Goal: Information Seeking & Learning: Learn about a topic

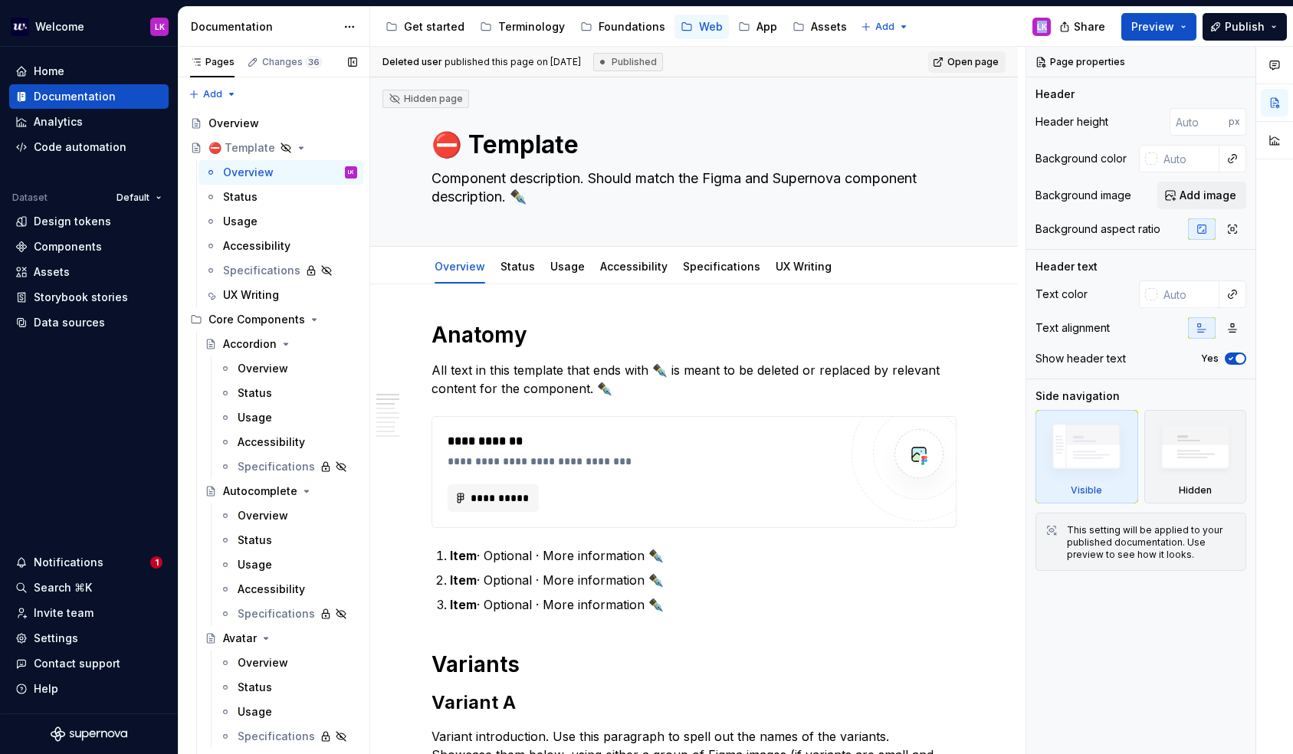
scroll to position [238, 0]
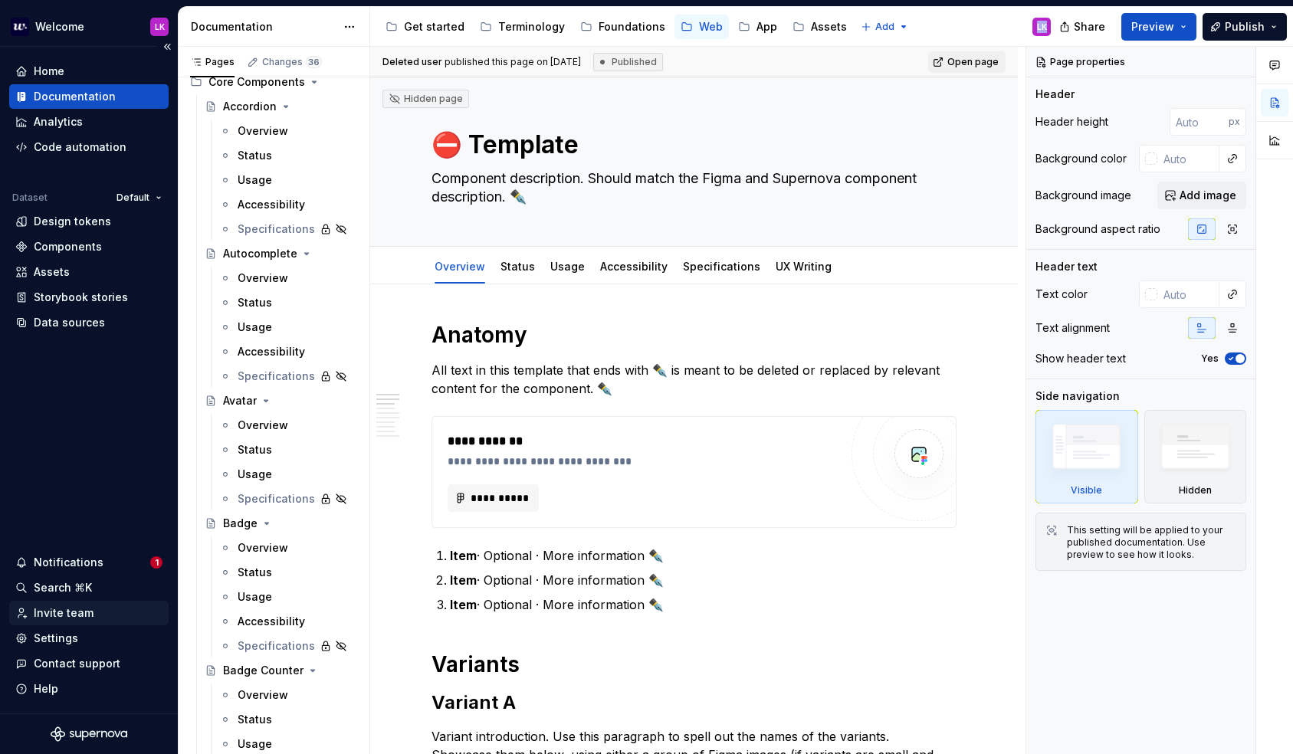
click at [57, 601] on div "Invite team" at bounding box center [88, 613] width 159 height 25
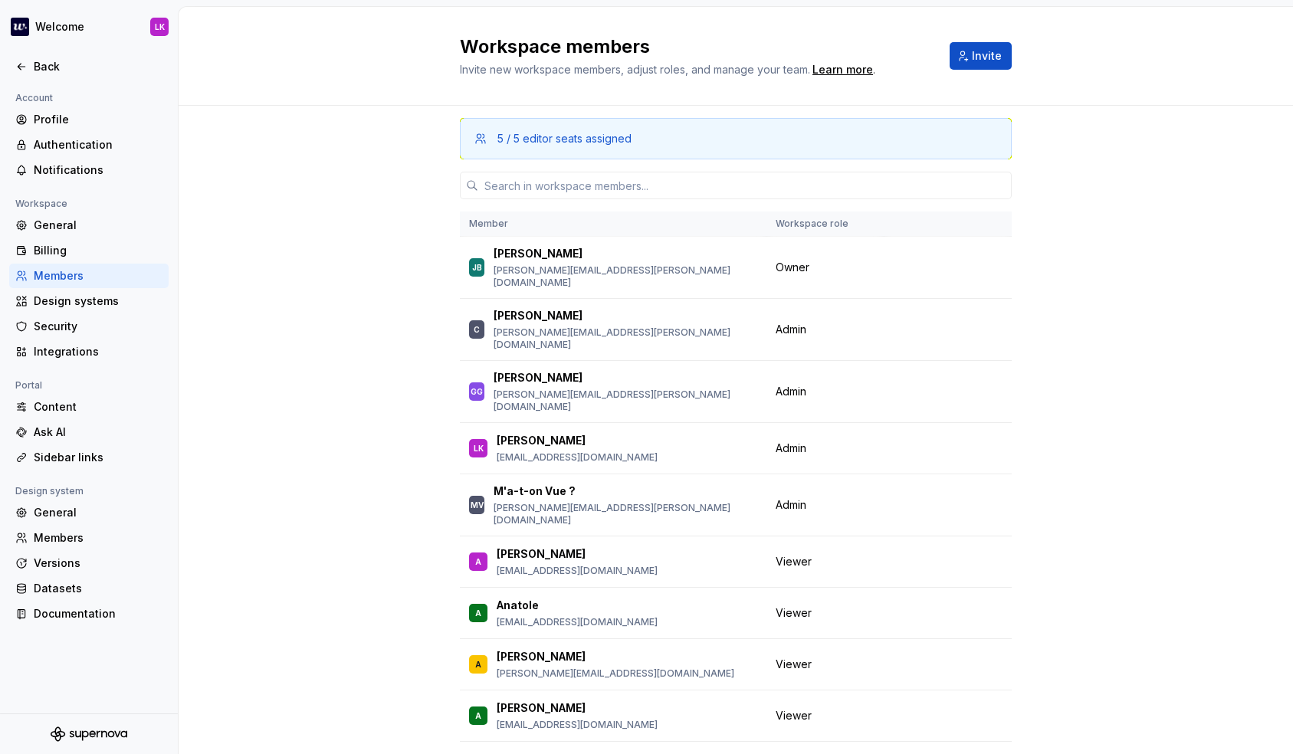
click at [48, 79] on div at bounding box center [89, 84] width 178 height 10
click at [44, 71] on div "Back" at bounding box center [98, 66] width 129 height 15
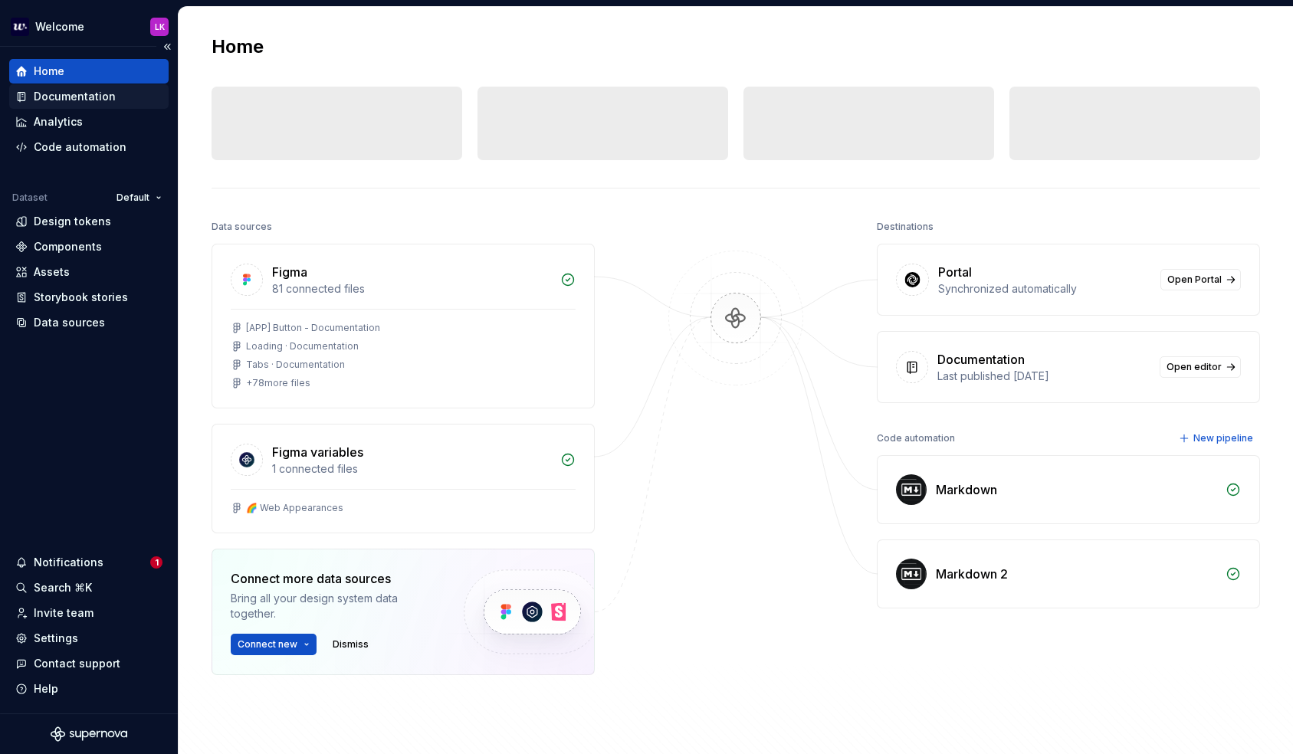
click at [52, 98] on div "Documentation" at bounding box center [75, 96] width 82 height 15
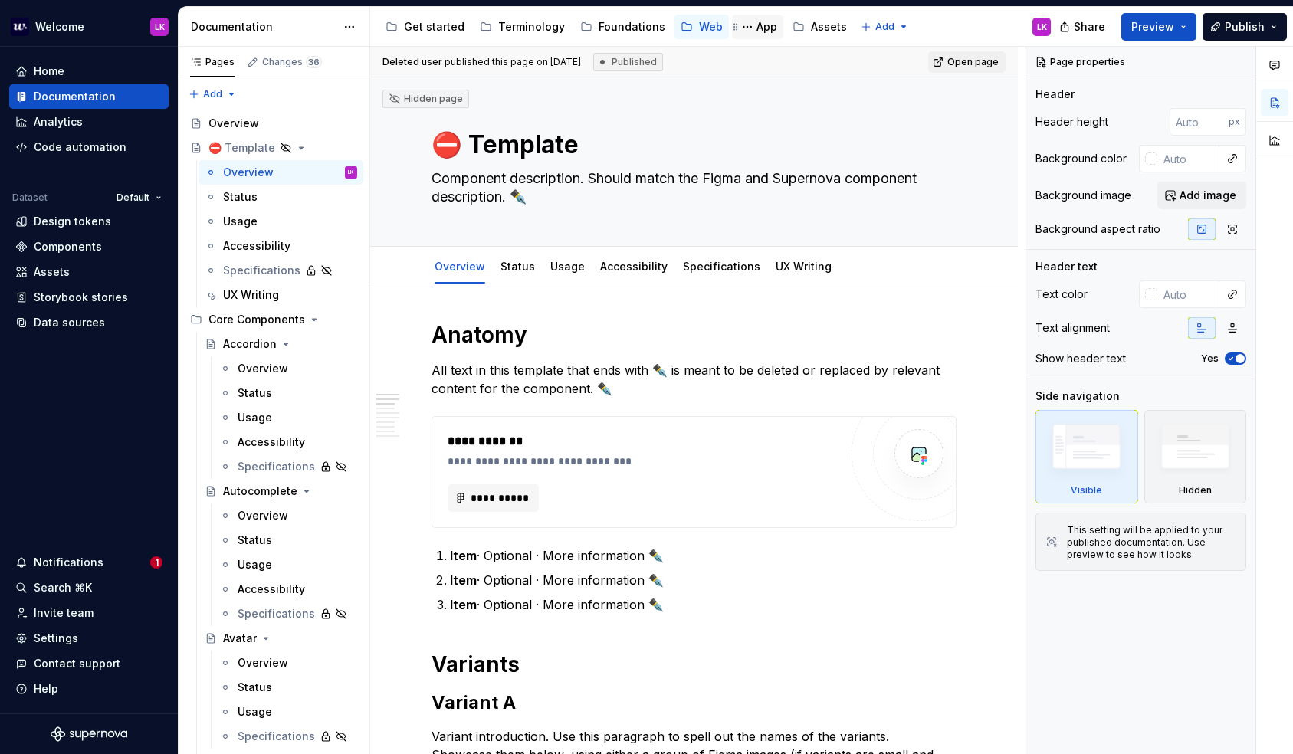
click at [757, 29] on div "App" at bounding box center [767, 26] width 21 height 15
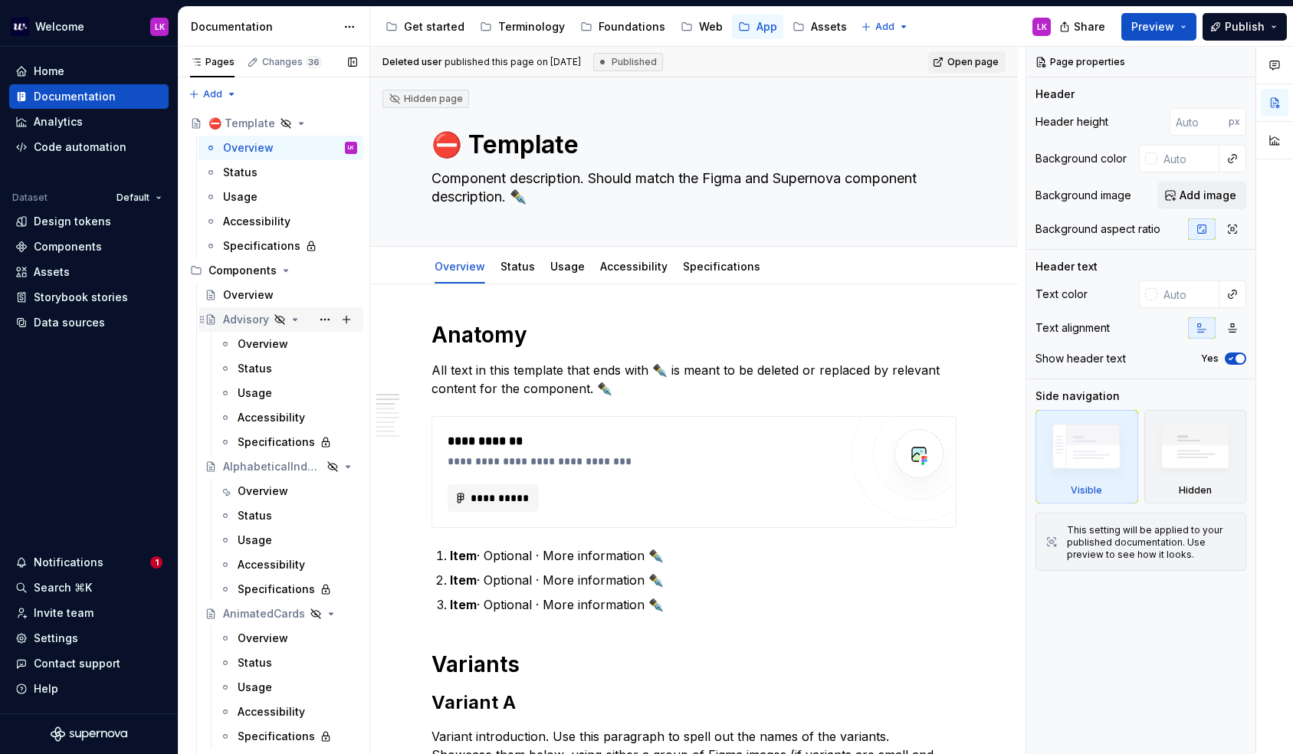
click at [297, 319] on icon "Page tree" at bounding box center [295, 320] width 12 height 12
click at [294, 323] on icon "Page tree" at bounding box center [295, 320] width 12 height 12
click at [263, 334] on div "Overview" at bounding box center [298, 343] width 120 height 21
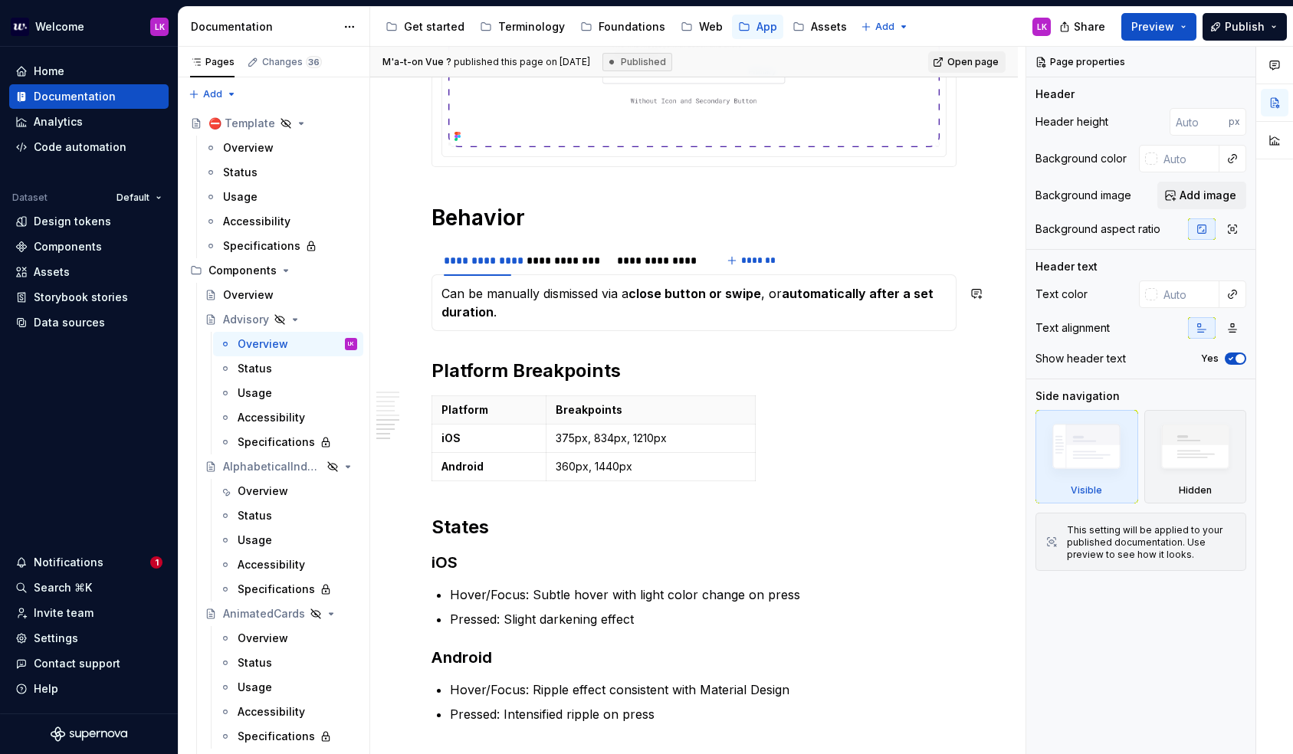
scroll to position [3060, 0]
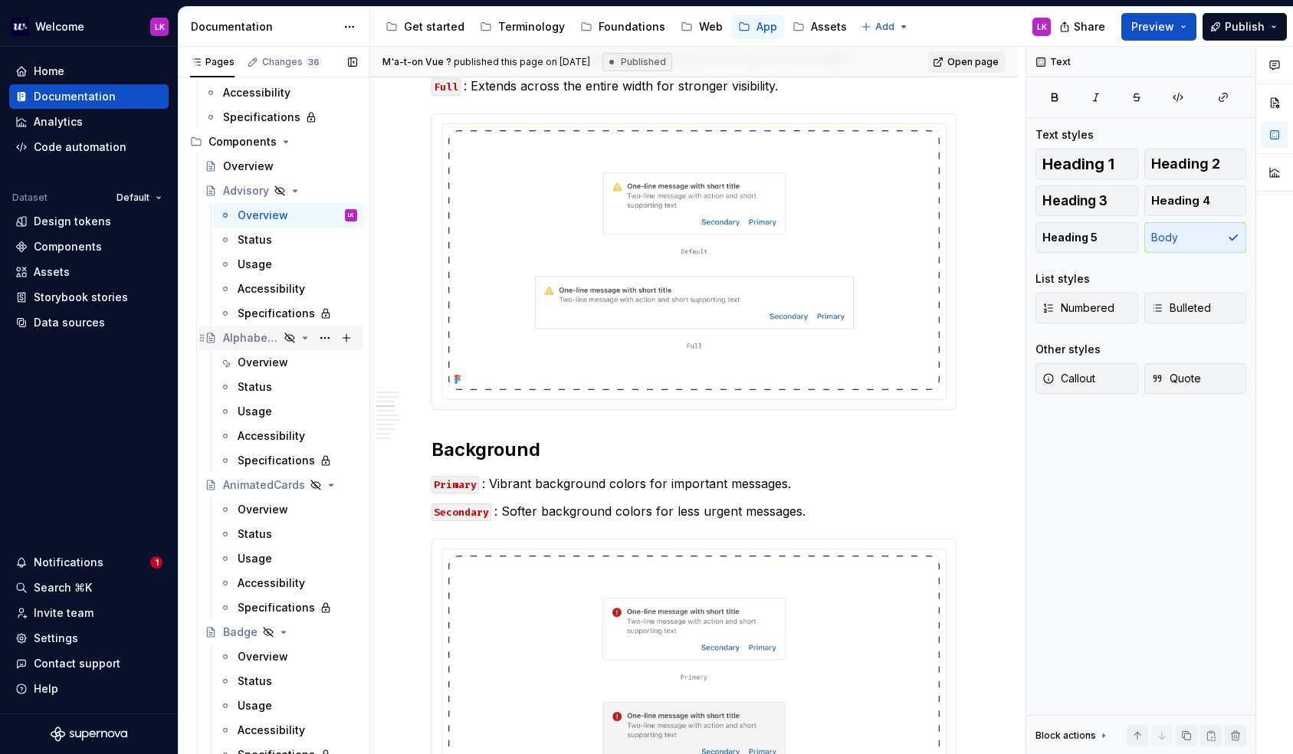
scroll to position [141, 0]
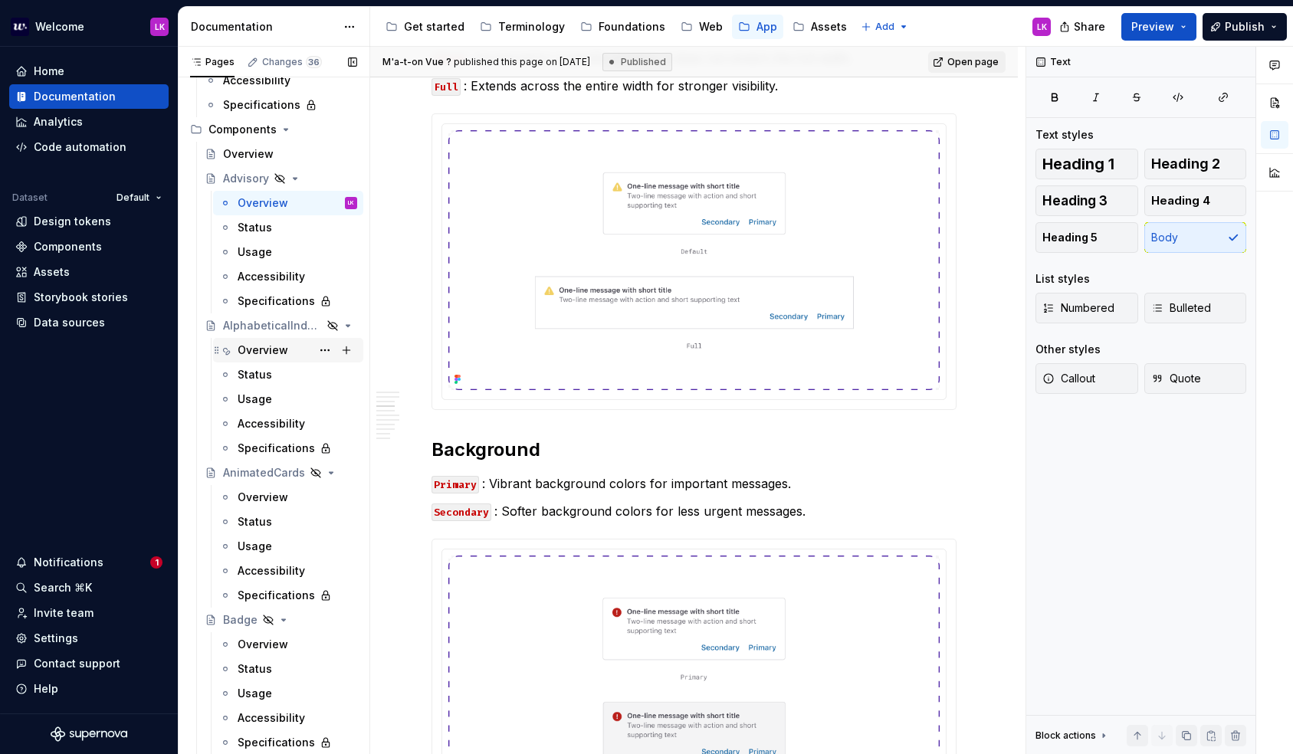
click at [284, 353] on div "Overview" at bounding box center [263, 350] width 51 height 15
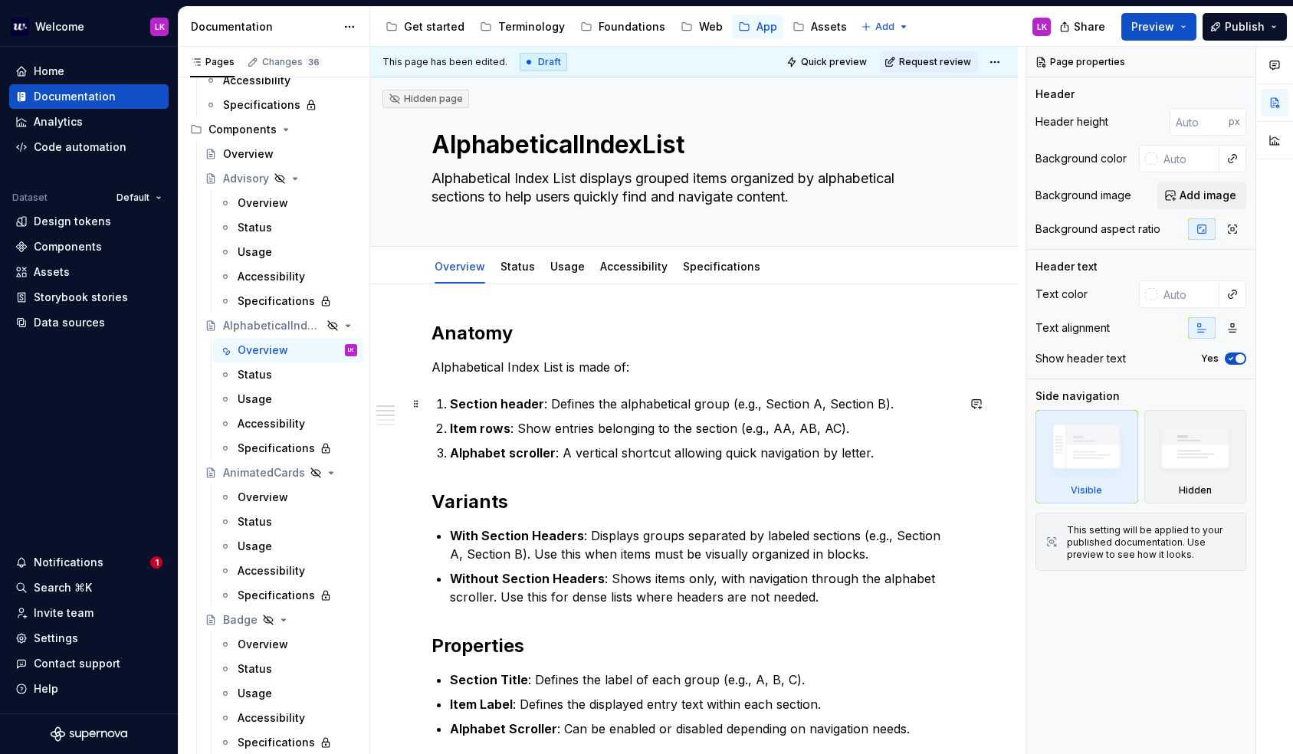
type textarea "*"
click at [450, 407] on strong "Section header" at bounding box center [497, 403] width 94 height 15
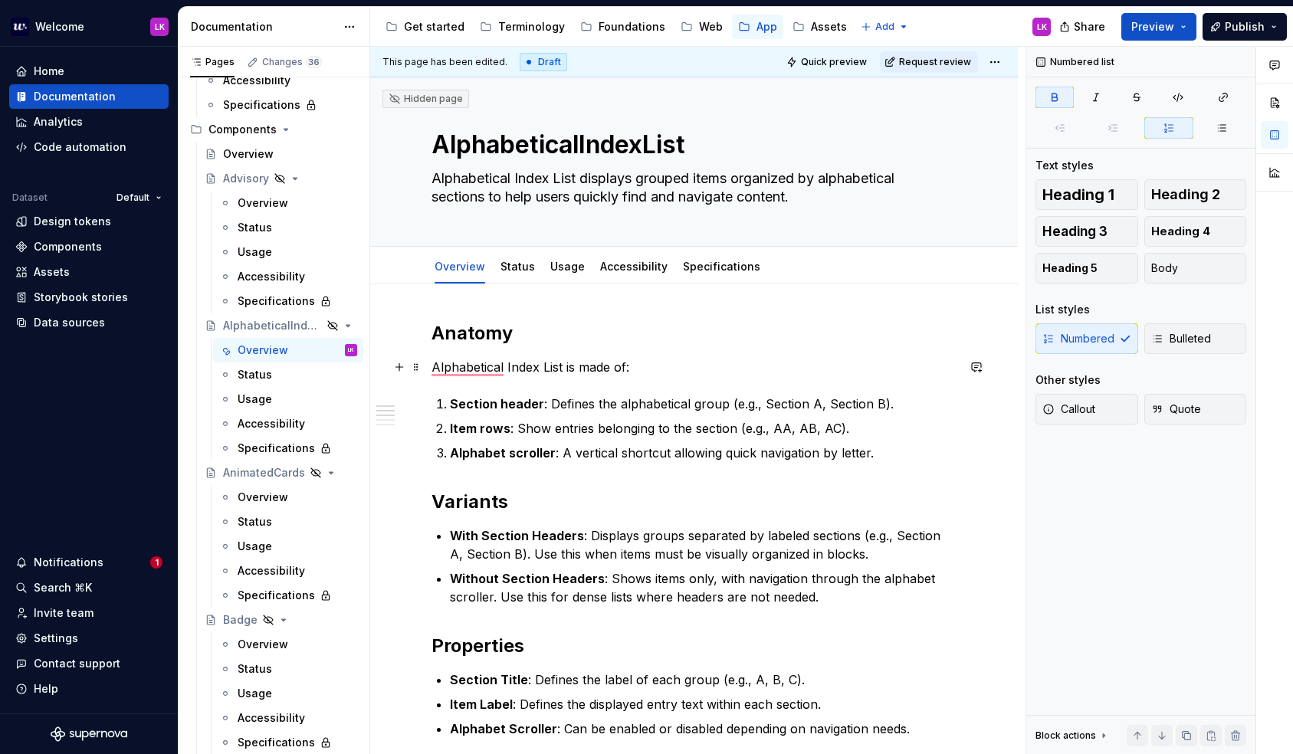
click at [655, 360] on p "Alphabetical Index List is made of:" at bounding box center [694, 367] width 525 height 18
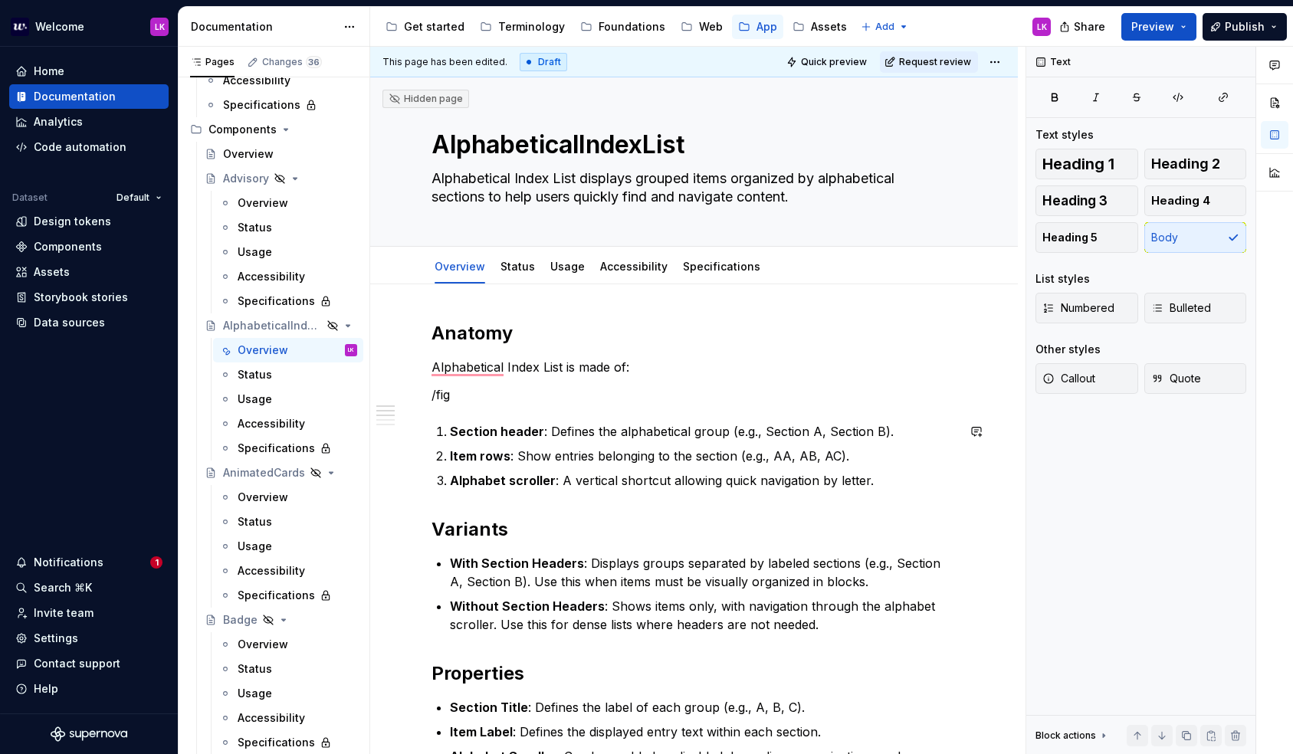
click at [479, 406] on div "Anatomy Alphabetical Index List is made of: /fig Section header : Defines the a…" at bounding box center [694, 715] width 525 height 788
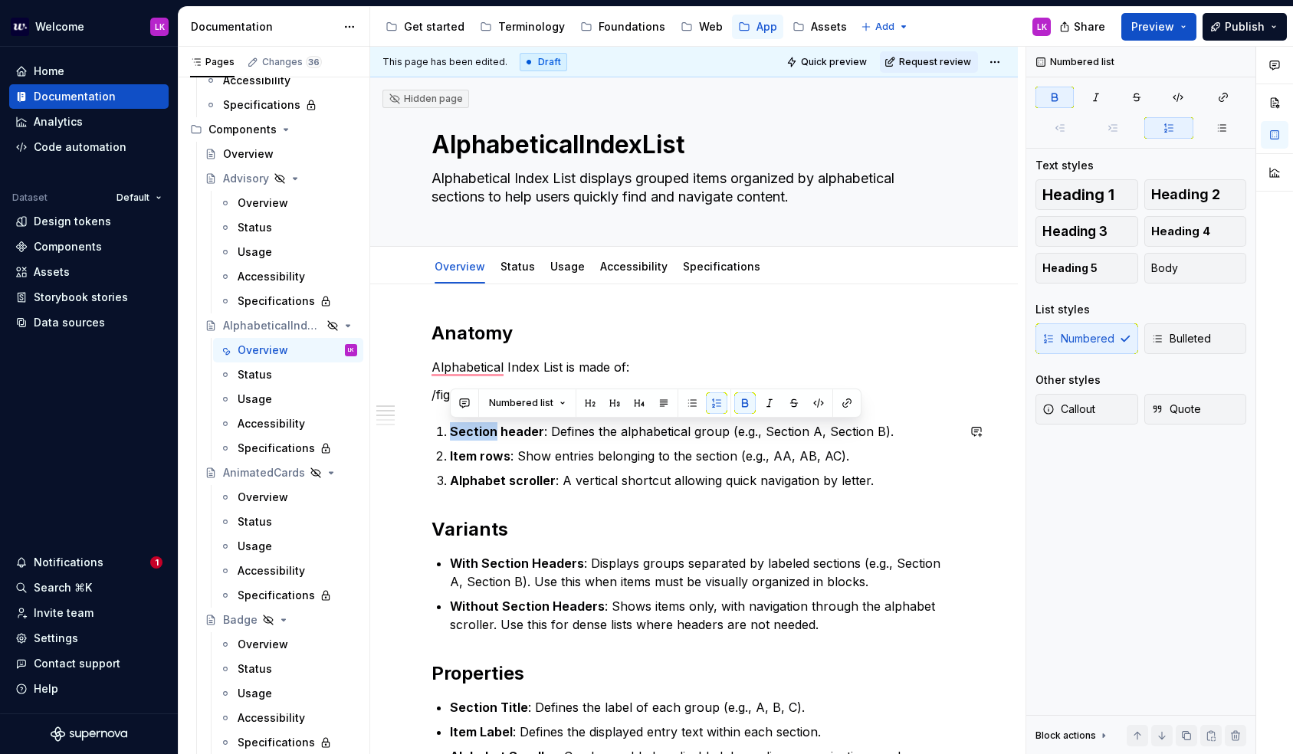
click at [479, 406] on div "Anatomy Alphabetical Index List is made of: /fig Section header : Defines the a…" at bounding box center [694, 715] width 525 height 788
click at [465, 386] on p "/fig" at bounding box center [694, 395] width 525 height 18
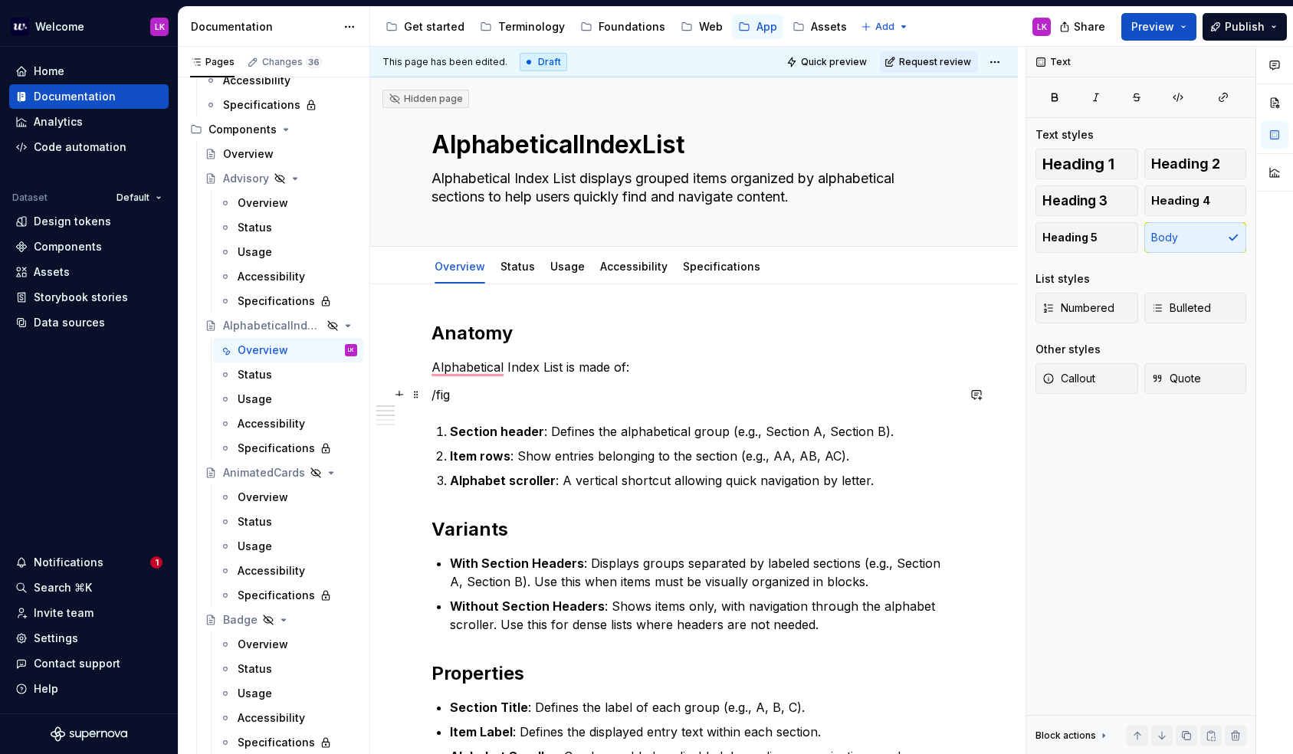
click at [465, 389] on p "/fig" at bounding box center [694, 395] width 525 height 18
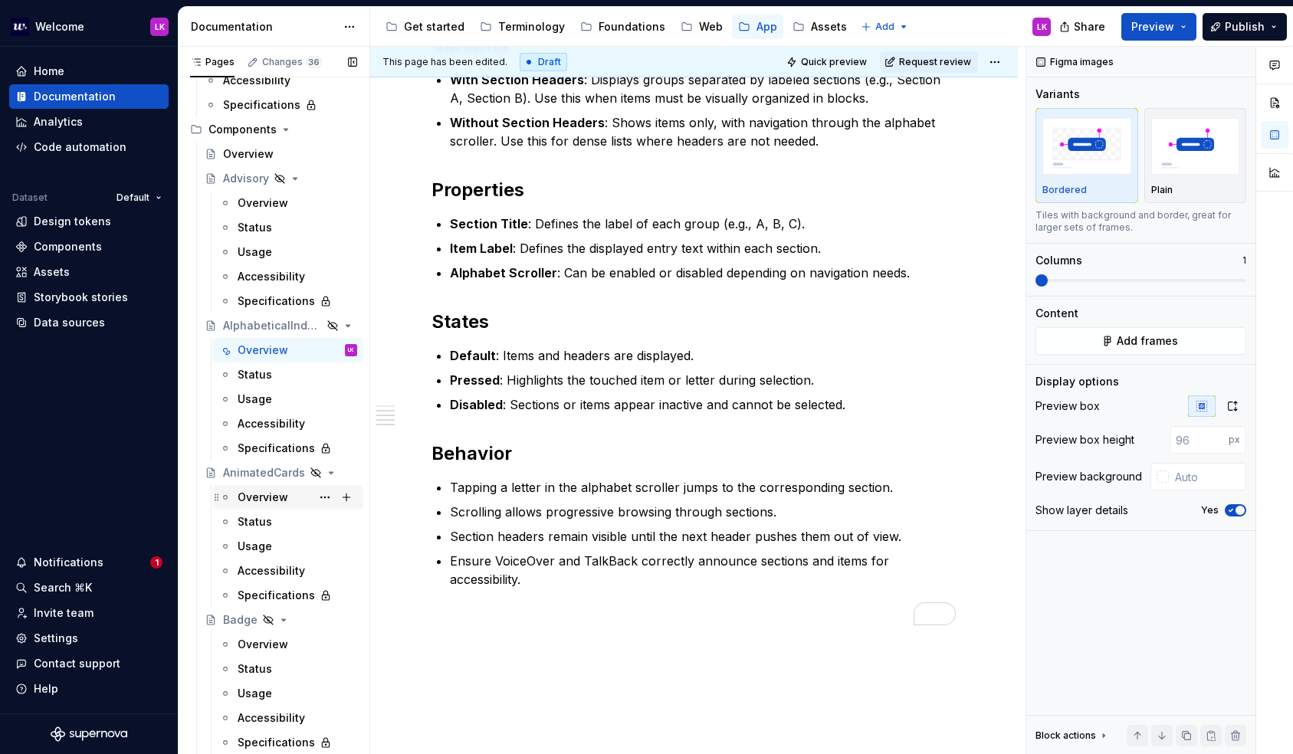
scroll to position [764, 0]
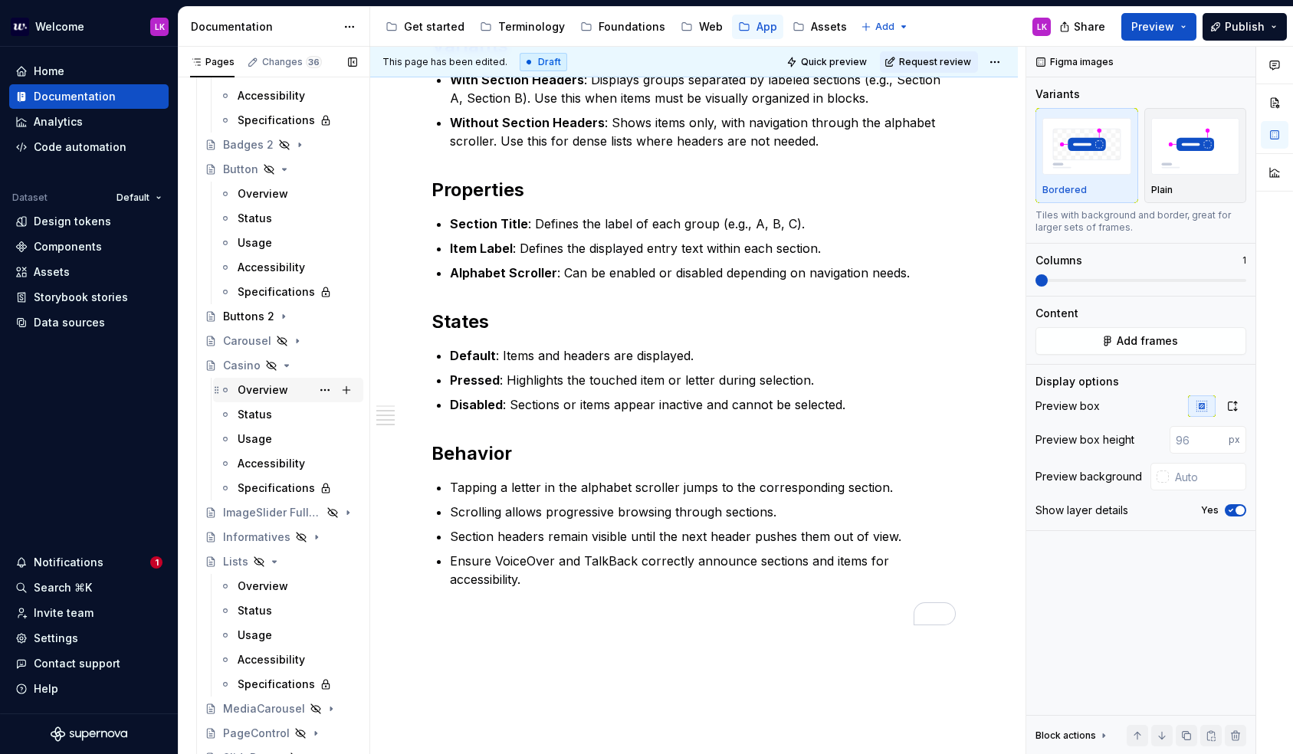
click at [258, 386] on div "Overview" at bounding box center [263, 390] width 51 height 15
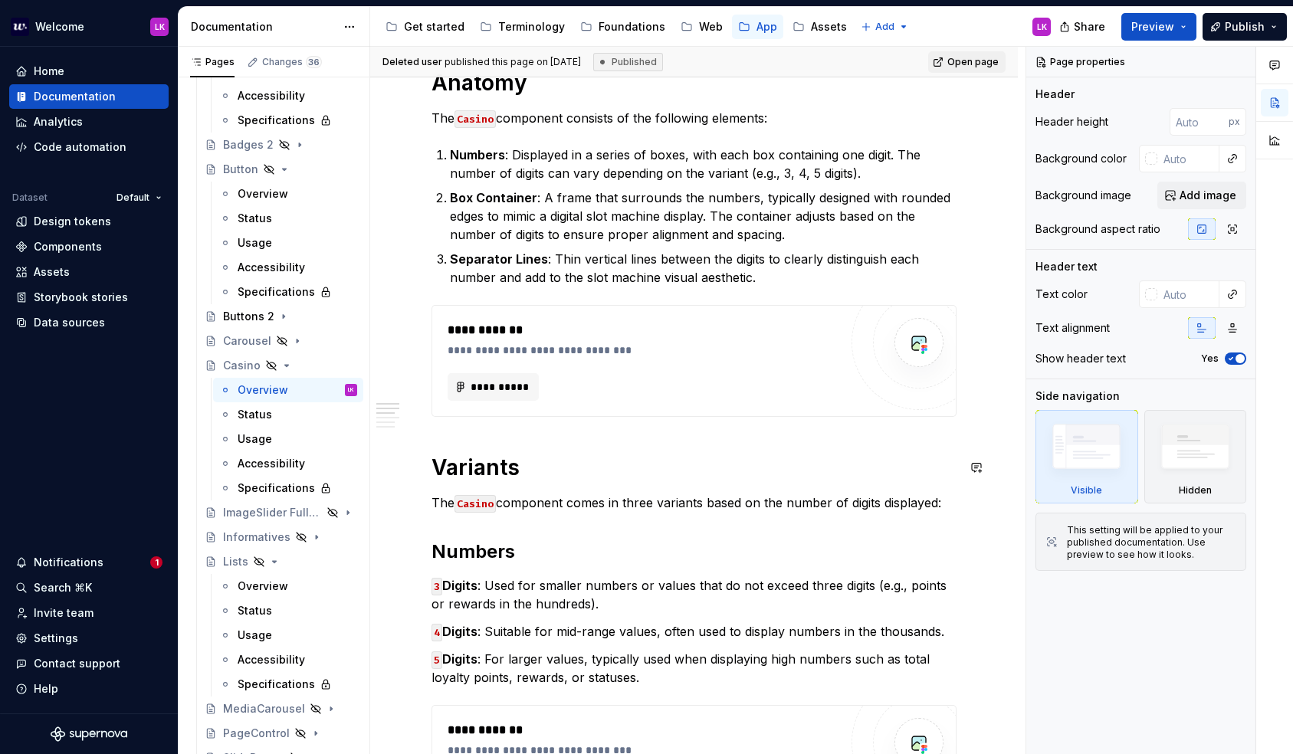
scroll to position [251, 0]
click at [474, 507] on code "Casino" at bounding box center [475, 506] width 41 height 18
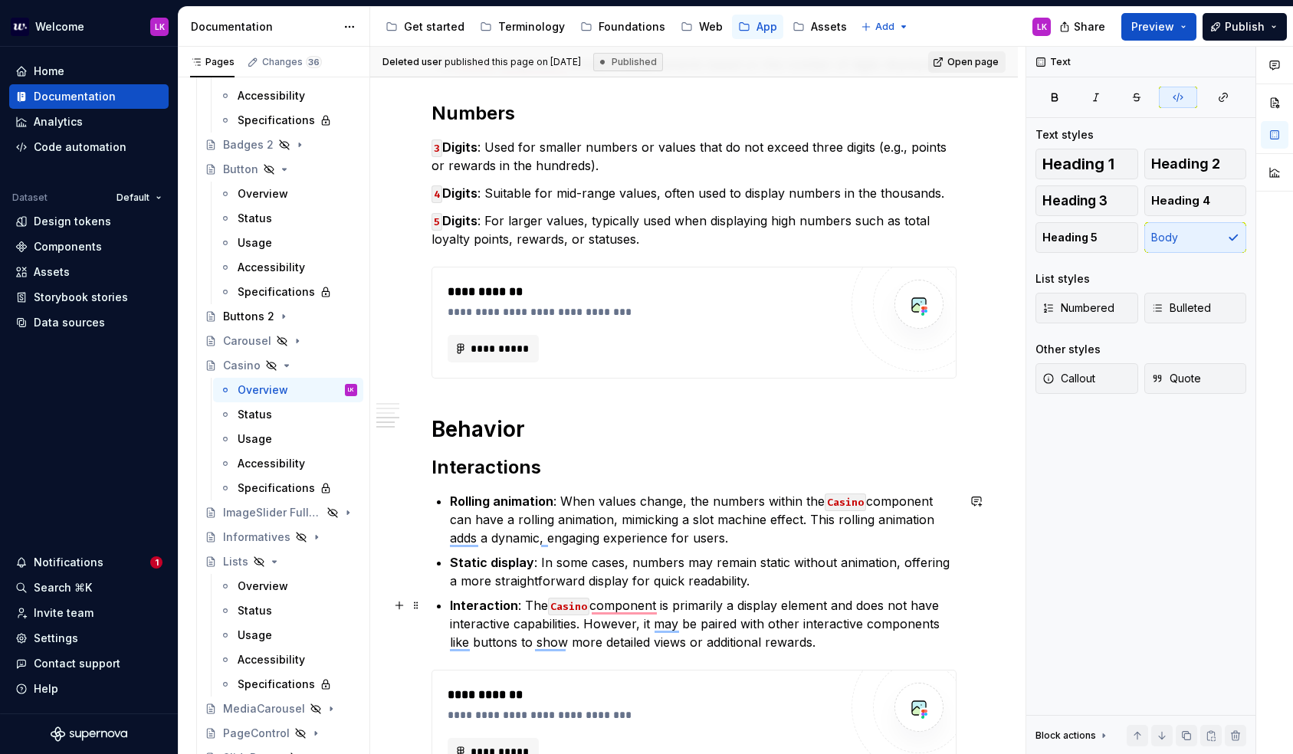
scroll to position [806, 0]
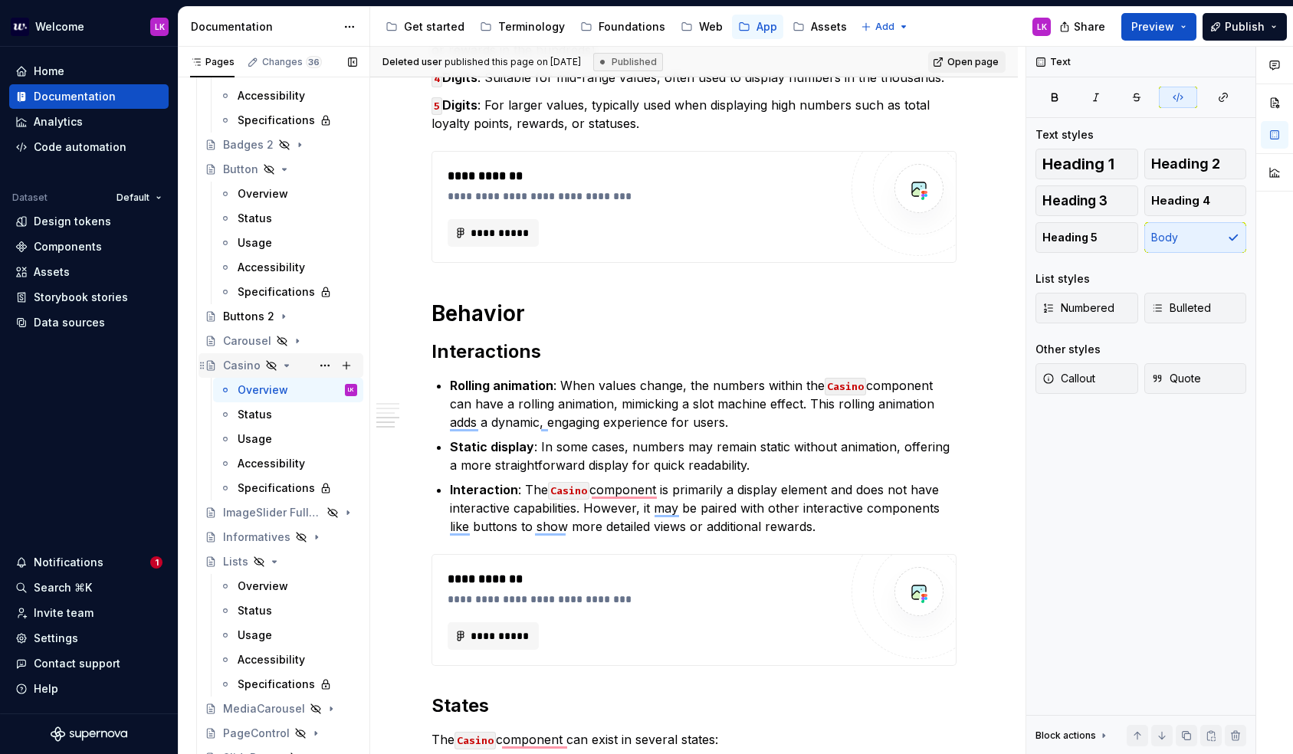
click at [288, 363] on icon "Page tree" at bounding box center [287, 366] width 12 height 12
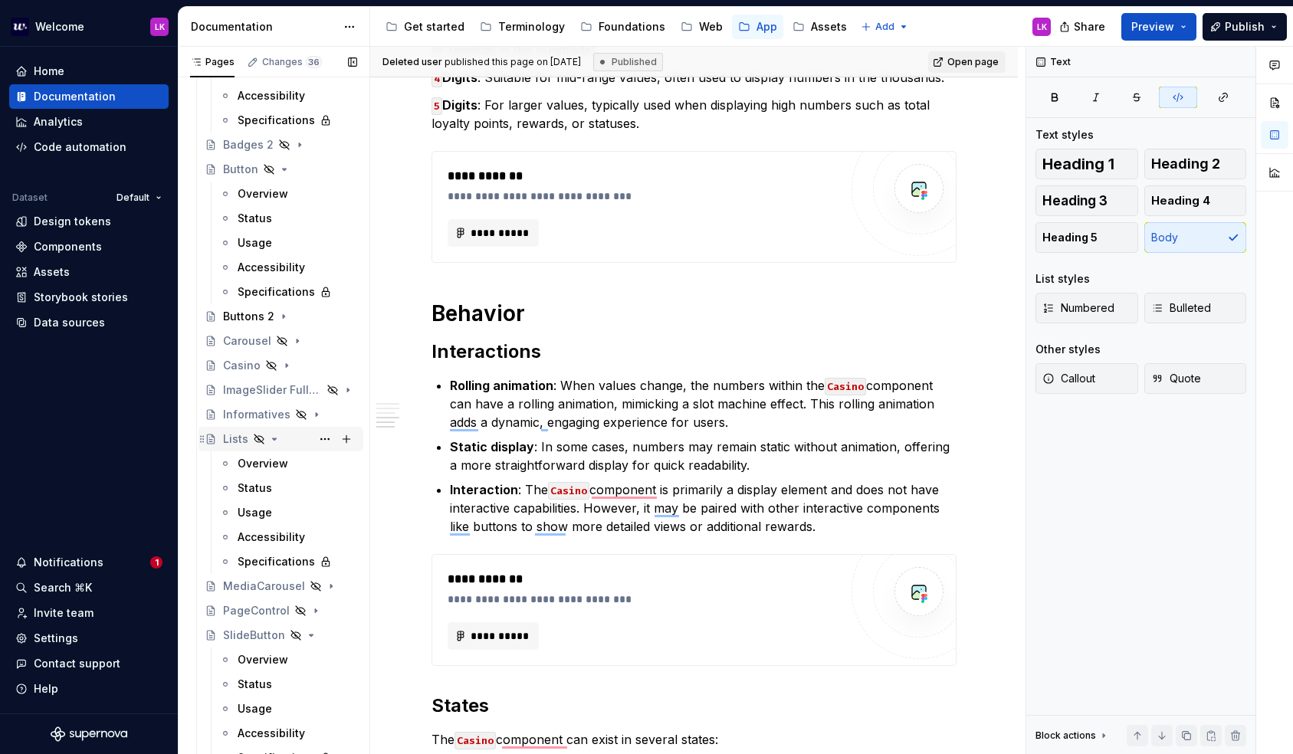
click at [278, 433] on icon "Page tree" at bounding box center [274, 439] width 12 height 12
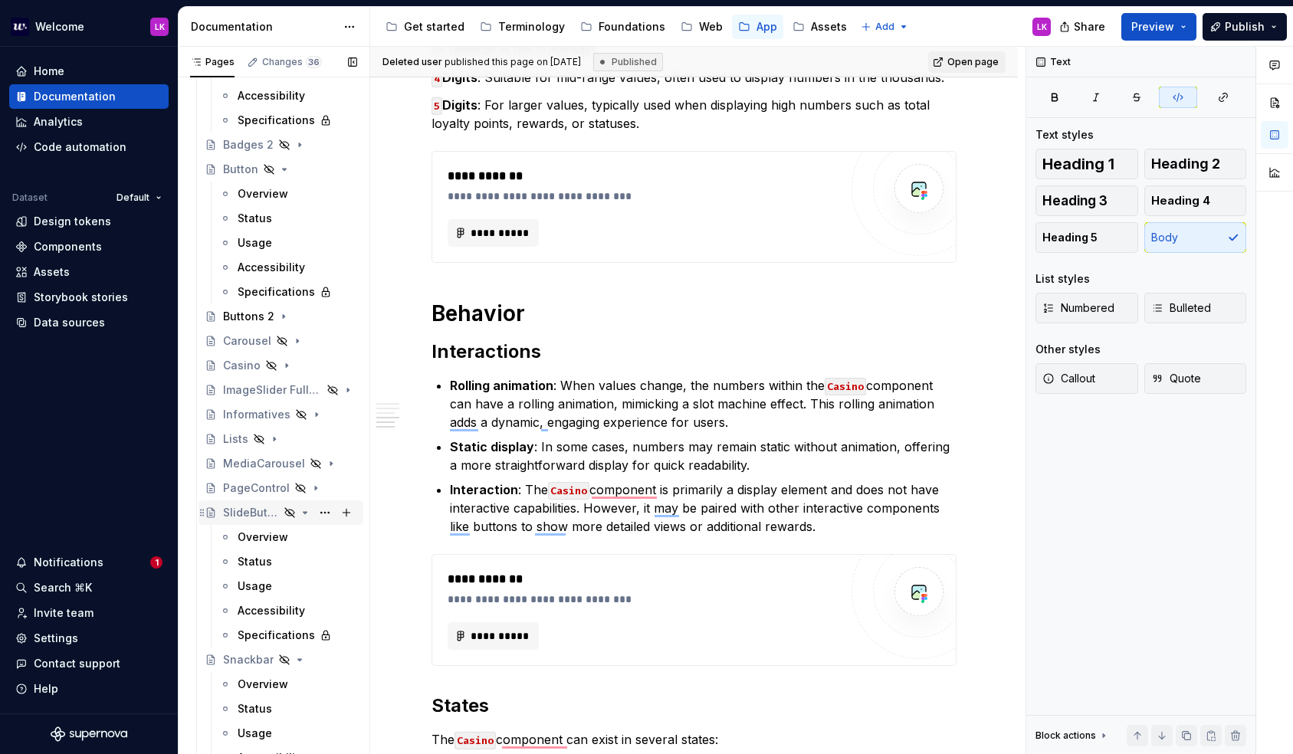
click at [301, 517] on icon "Page tree" at bounding box center [305, 513] width 12 height 12
click at [294, 535] on icon "Page tree" at bounding box center [300, 537] width 12 height 12
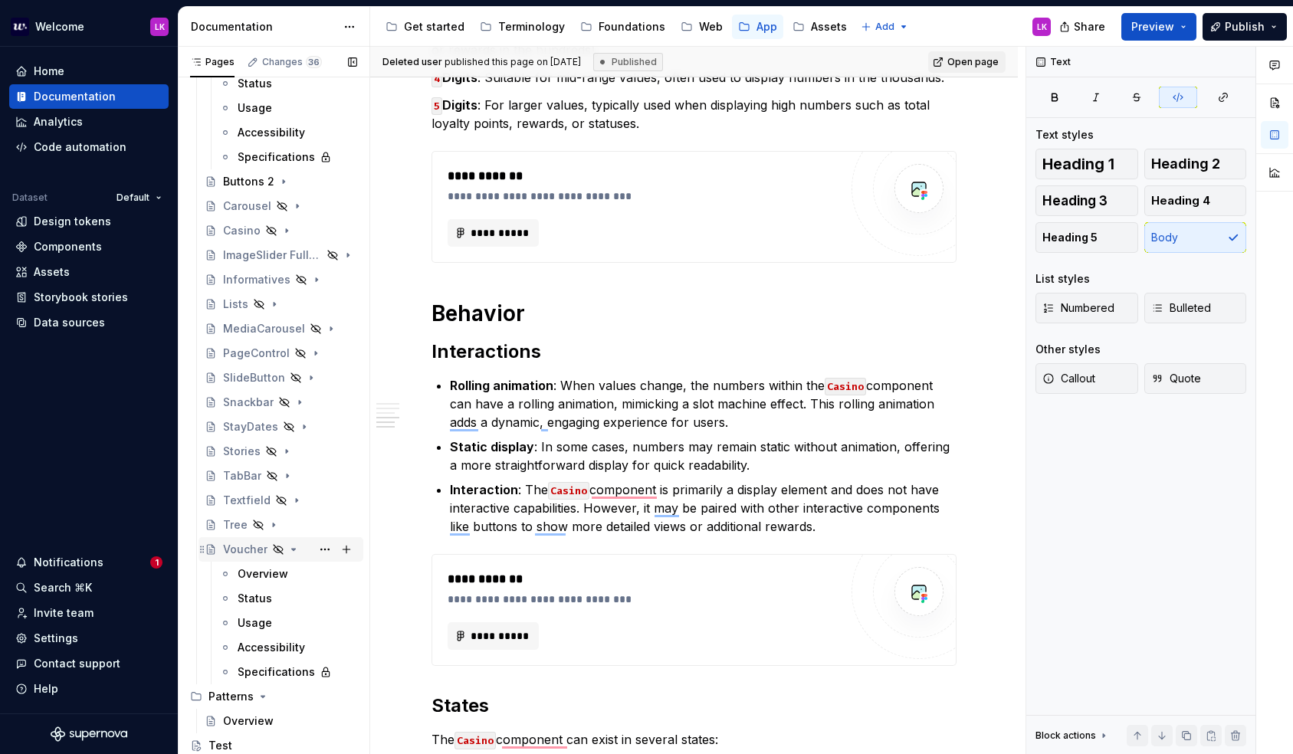
click at [294, 556] on div "Voucher" at bounding box center [290, 549] width 134 height 21
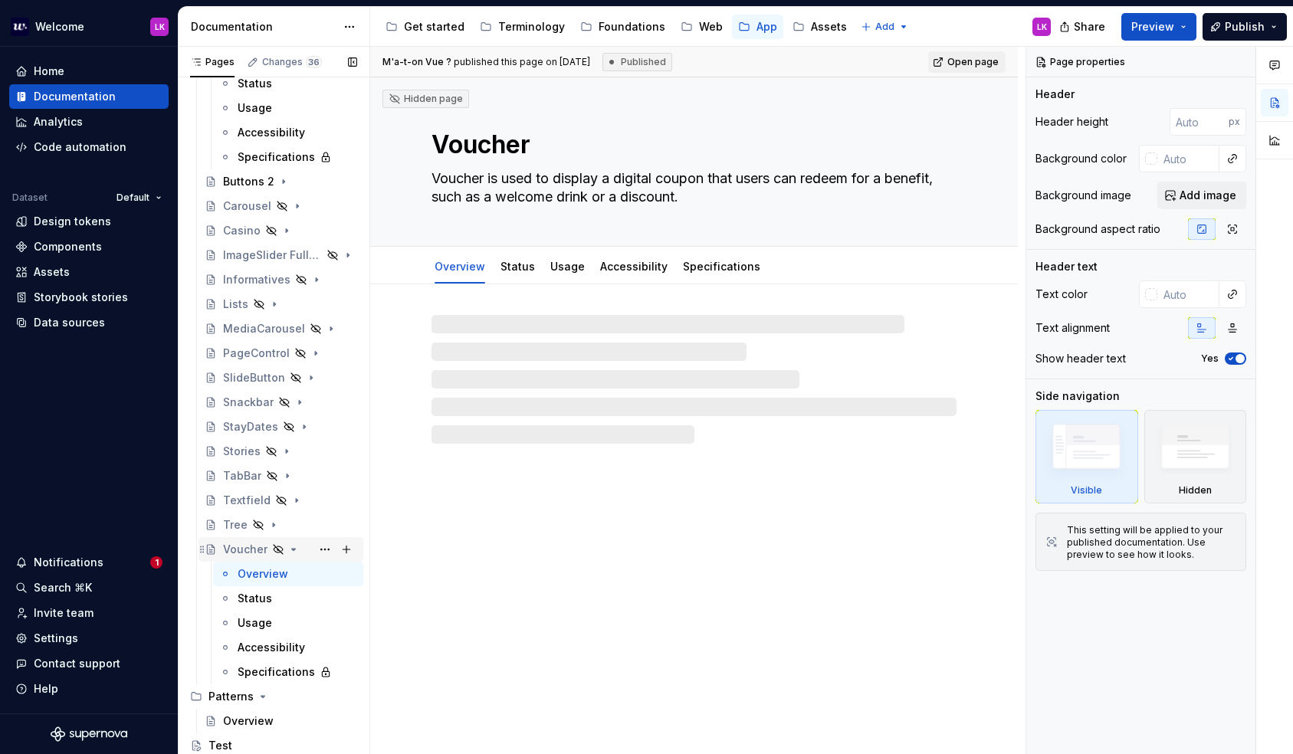
click at [293, 552] on icon "Page tree" at bounding box center [293, 550] width 12 height 12
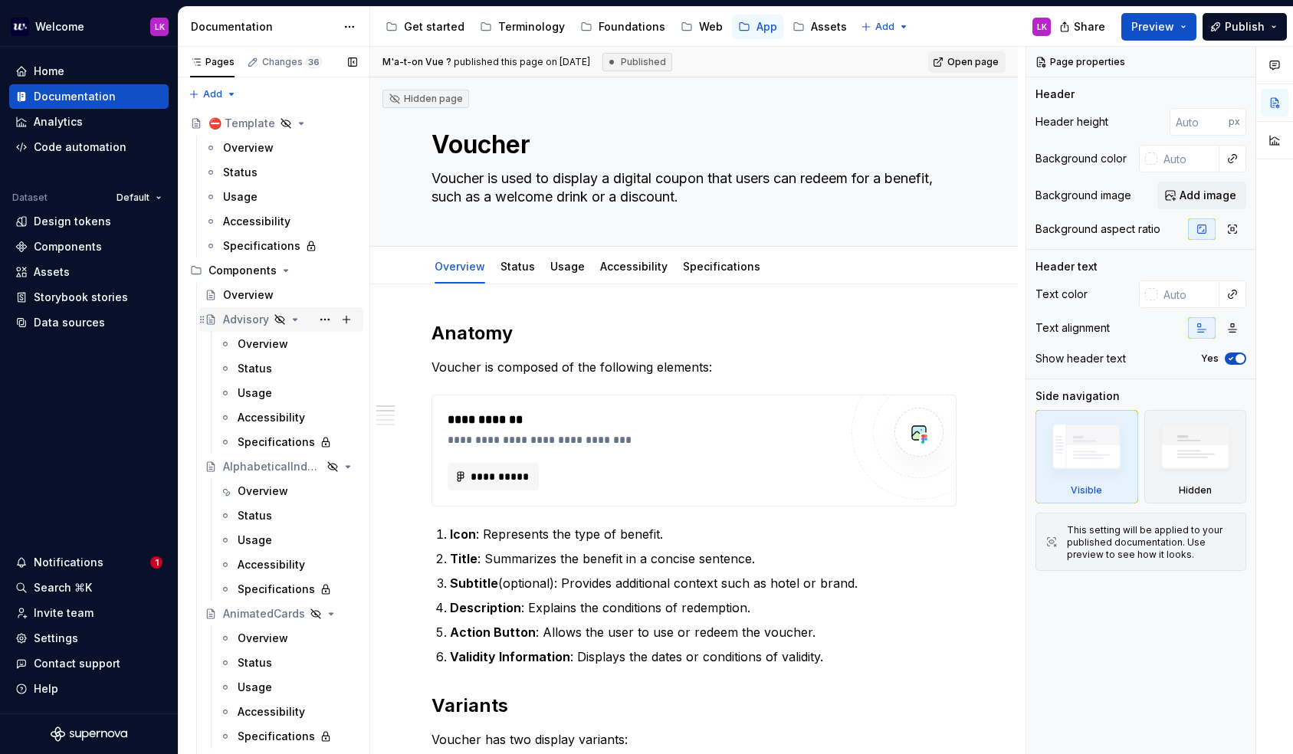
click at [300, 317] on icon "Page tree" at bounding box center [295, 320] width 12 height 12
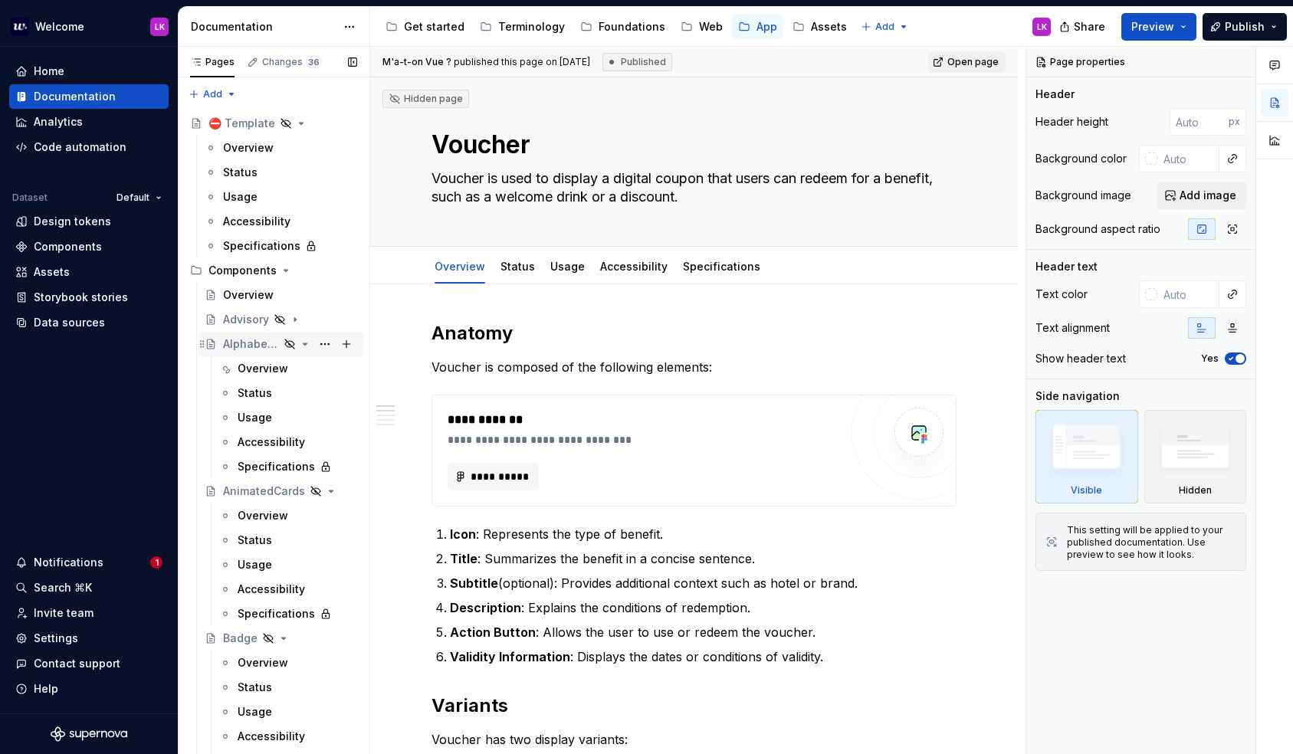
click at [301, 344] on icon "Page tree" at bounding box center [305, 344] width 12 height 12
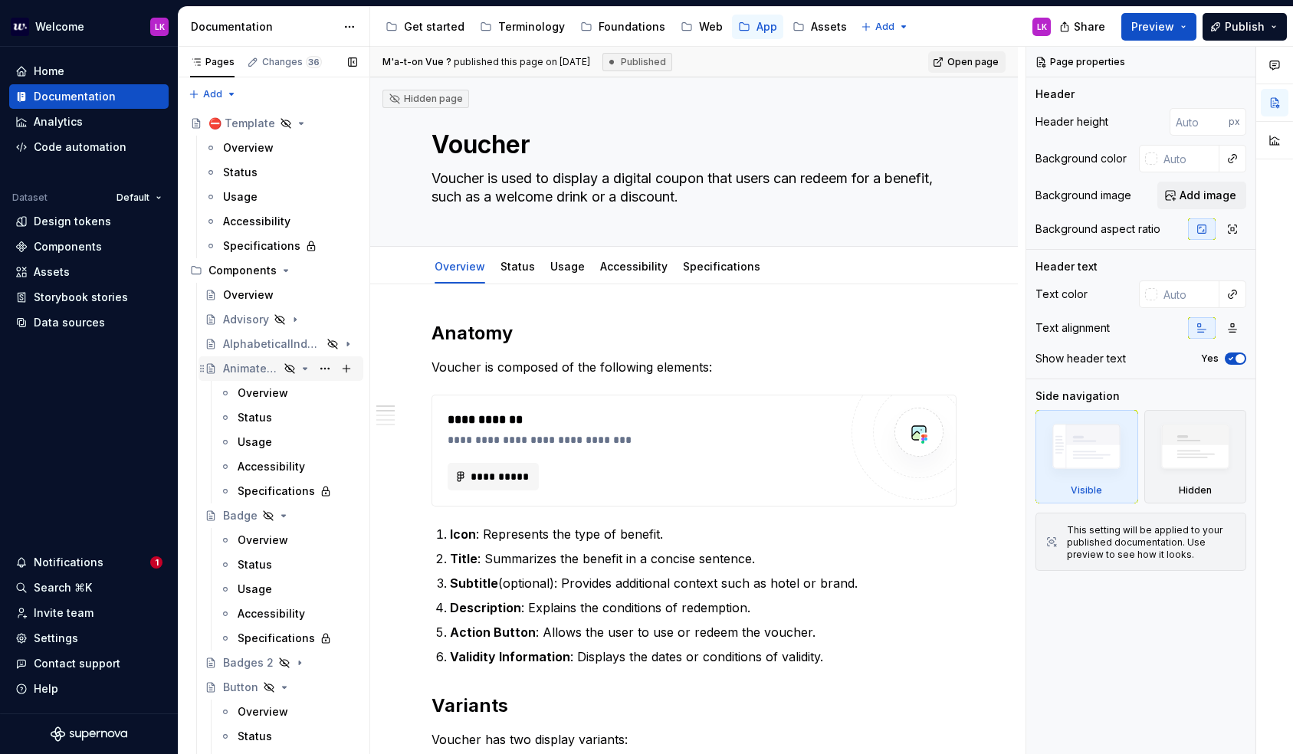
click at [299, 370] on icon "Page tree" at bounding box center [305, 369] width 12 height 12
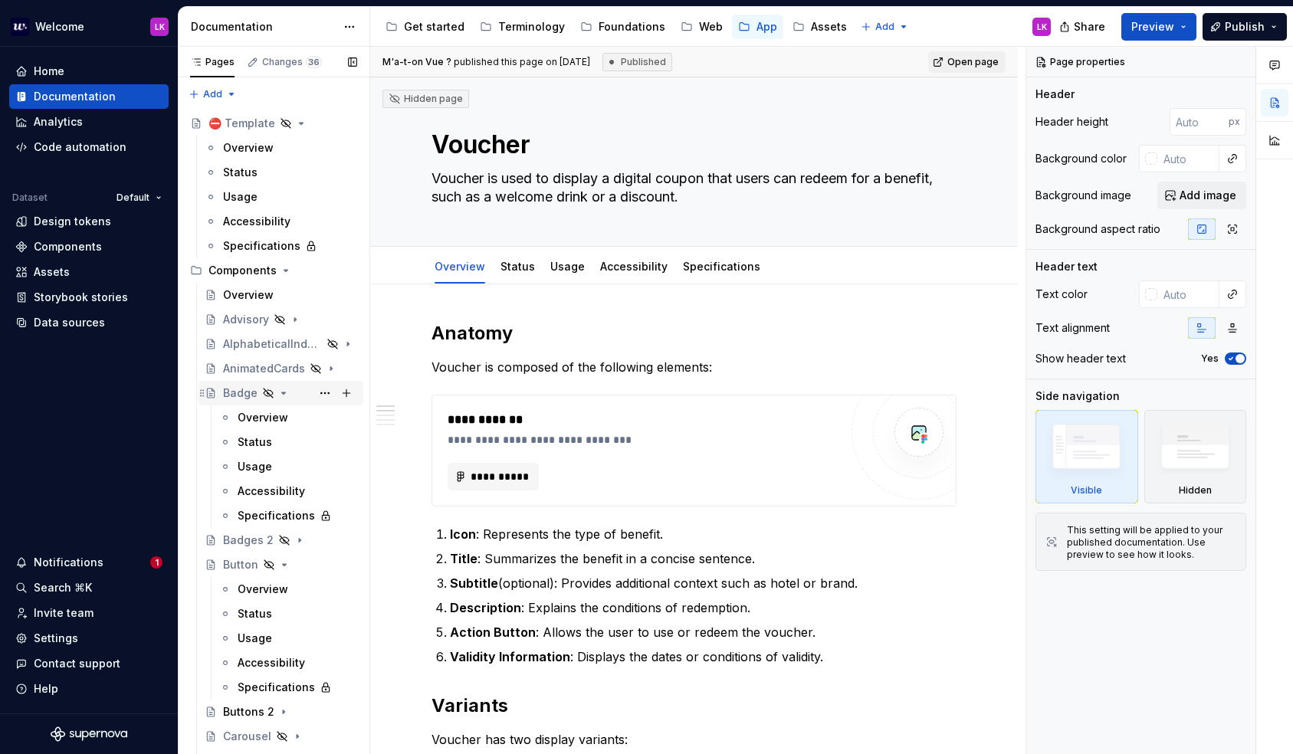
click at [282, 393] on icon "Page tree" at bounding box center [284, 394] width 4 height 2
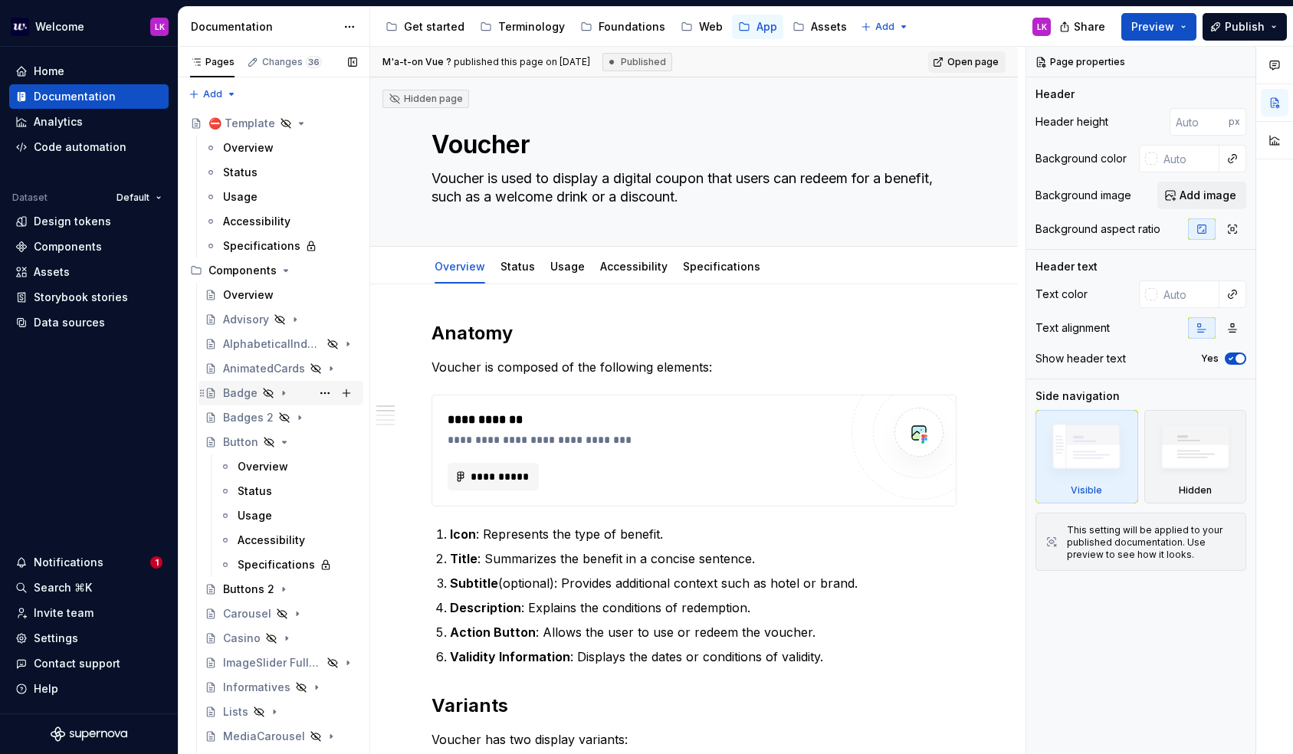
click at [235, 391] on div "Badge" at bounding box center [240, 393] width 34 height 15
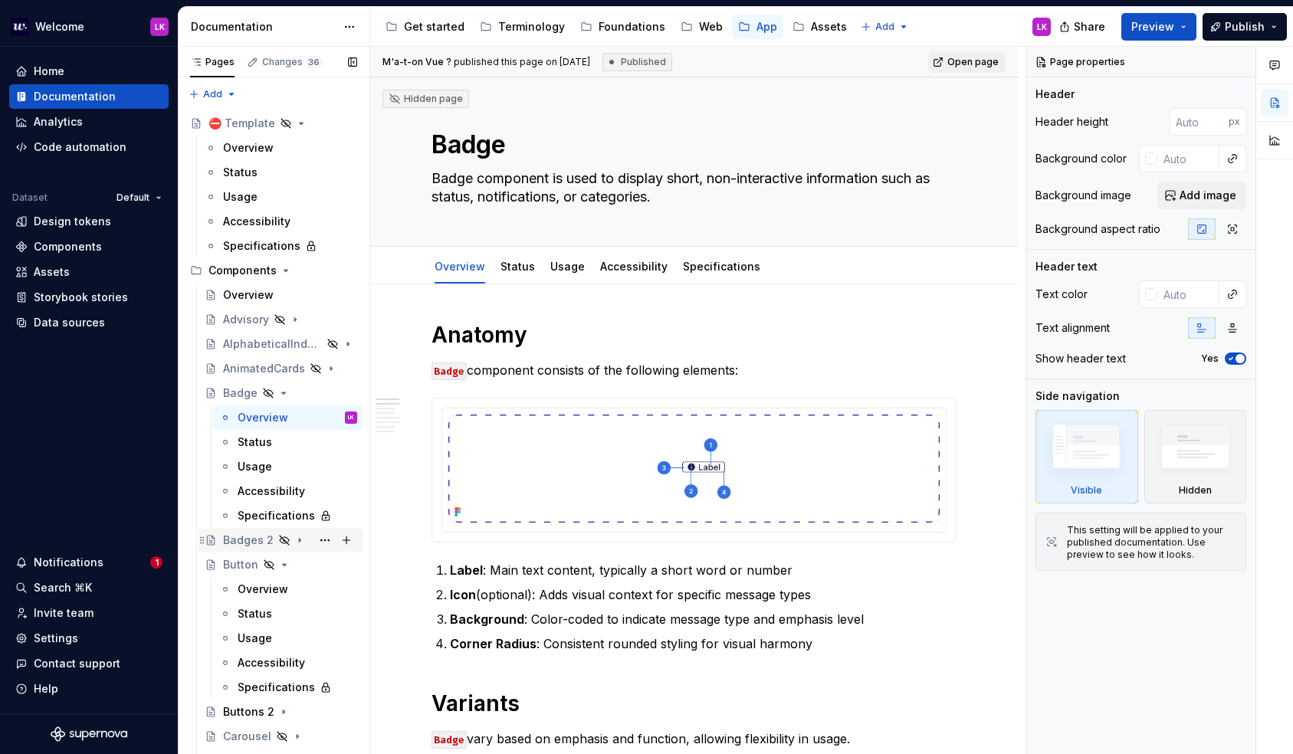
click at [254, 544] on div "Badges 2" at bounding box center [248, 540] width 51 height 15
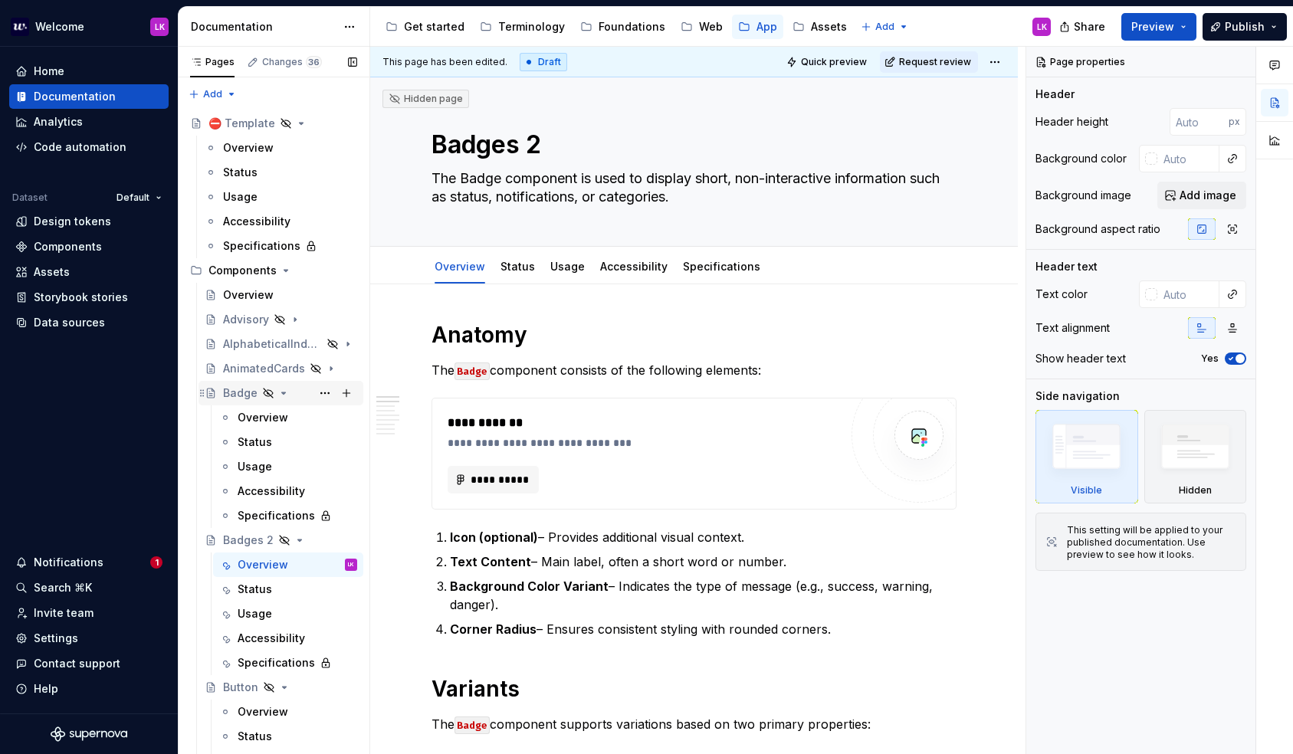
click at [245, 397] on div "Badge" at bounding box center [240, 393] width 34 height 15
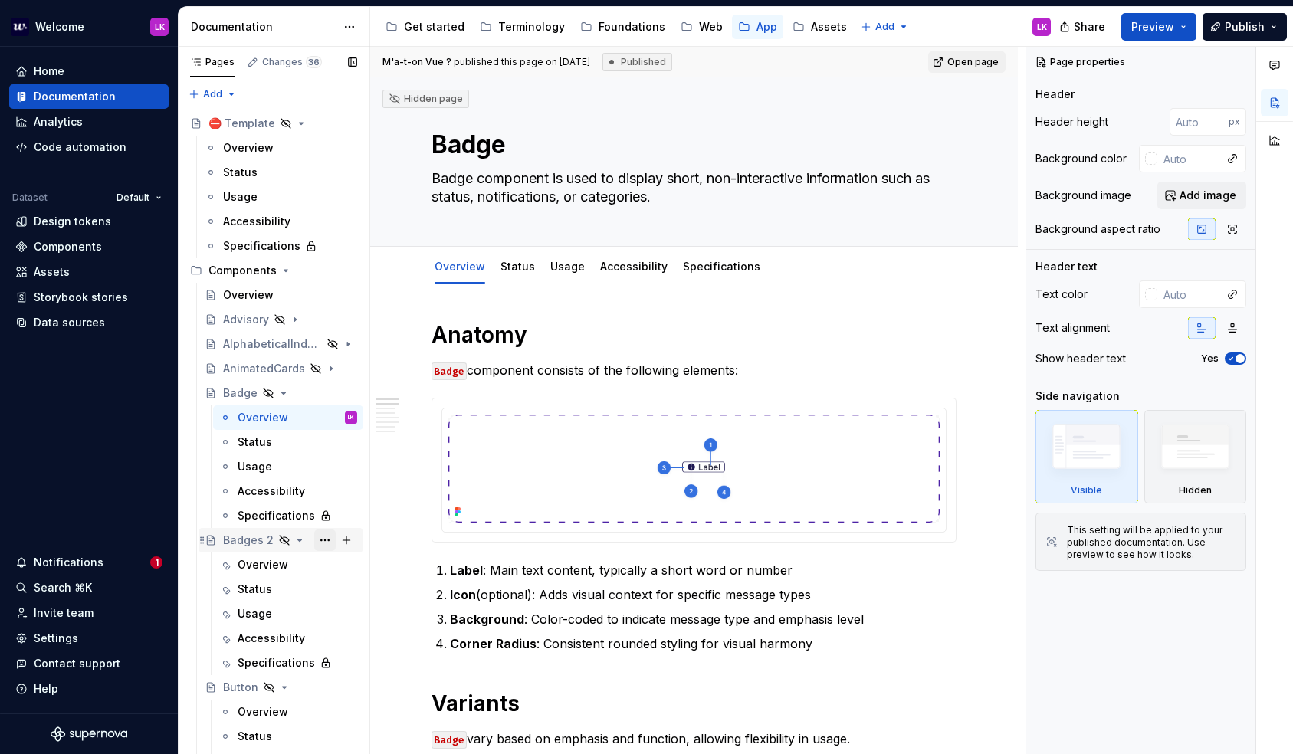
click at [323, 541] on button "Page tree" at bounding box center [324, 540] width 21 height 21
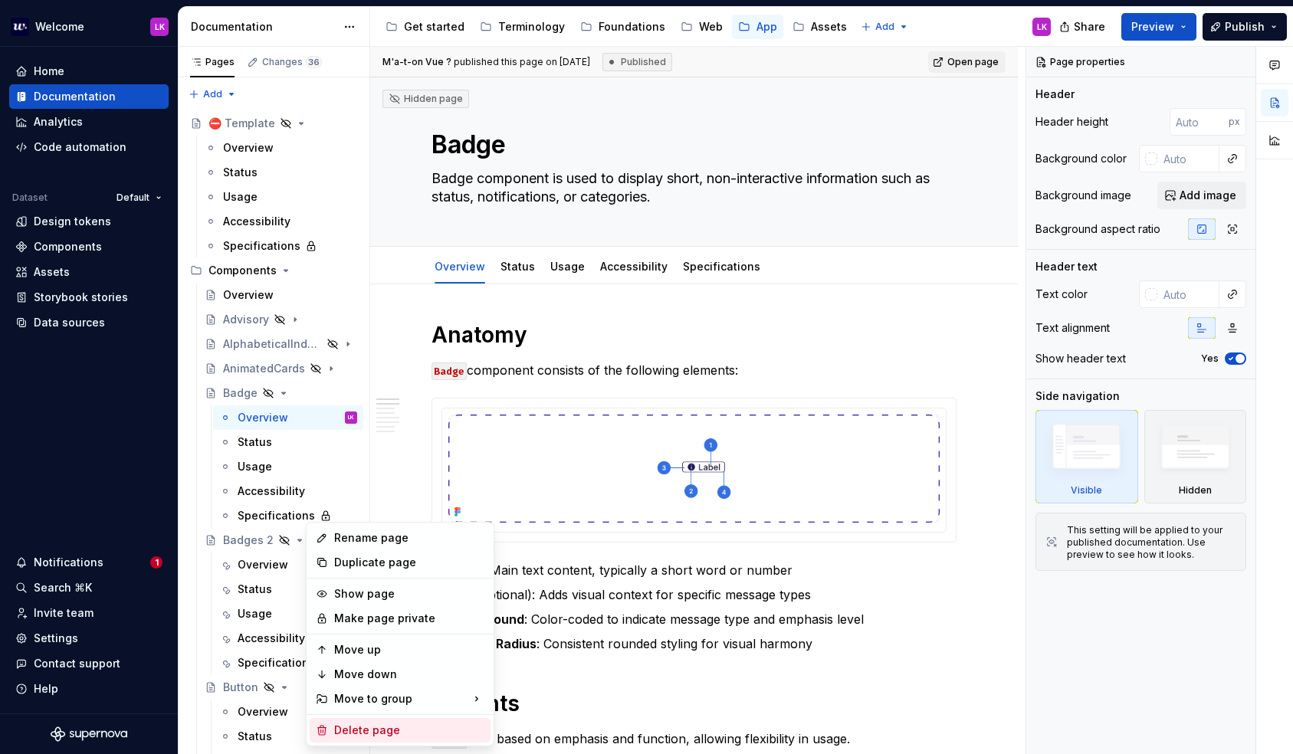
click at [363, 737] on div "Delete page" at bounding box center [409, 730] width 150 height 15
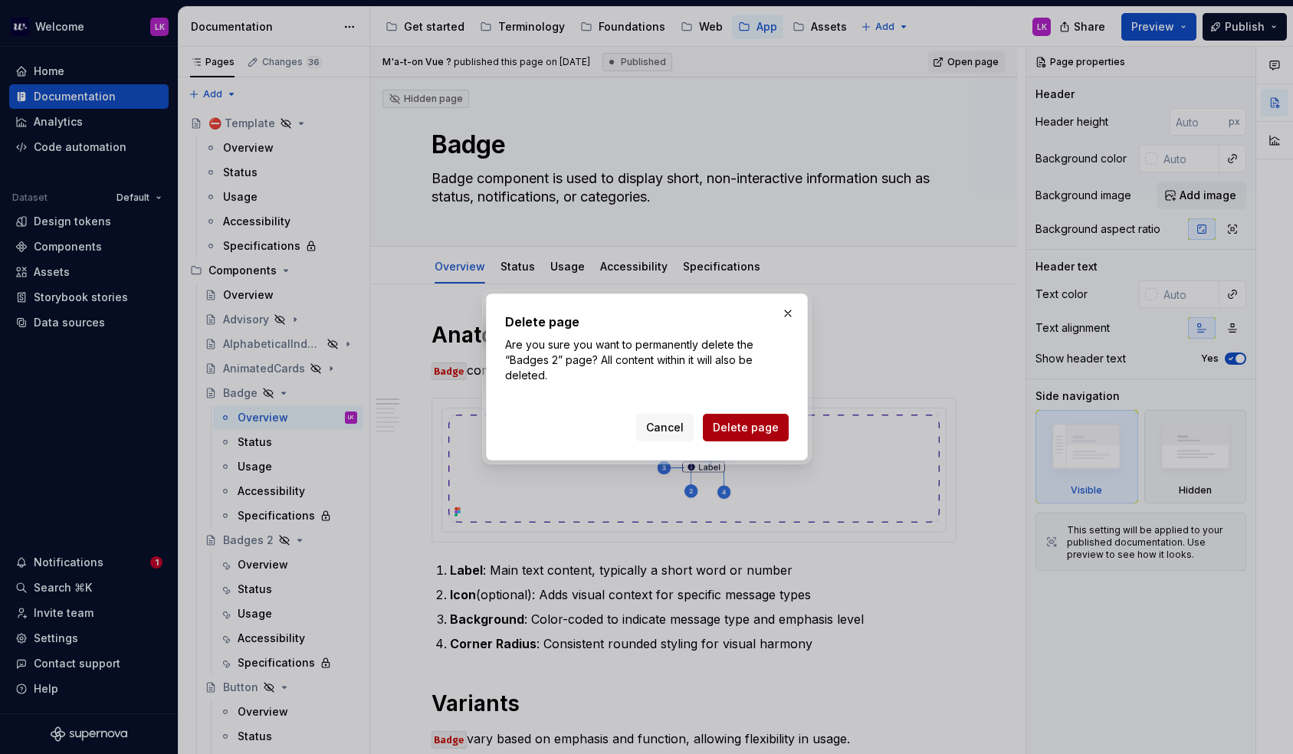
click at [737, 429] on span "Delete page" at bounding box center [746, 427] width 66 height 15
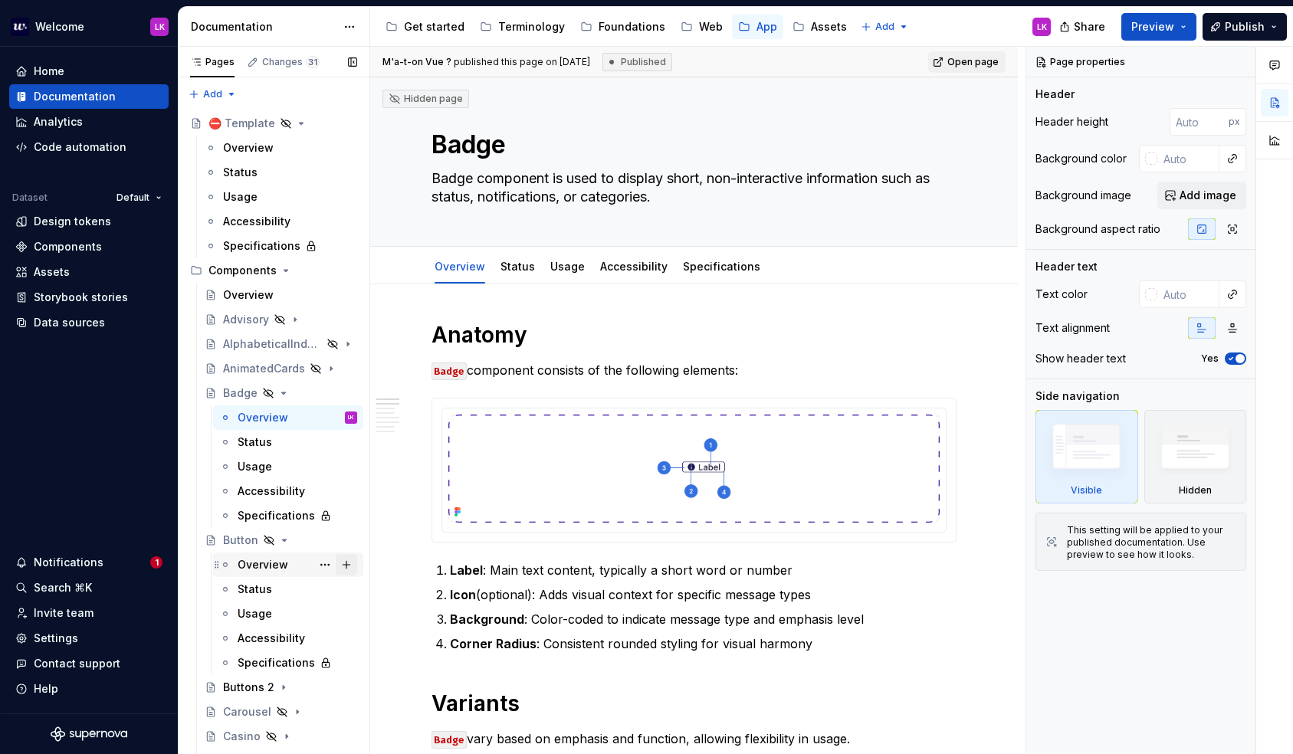
scroll to position [121, 0]
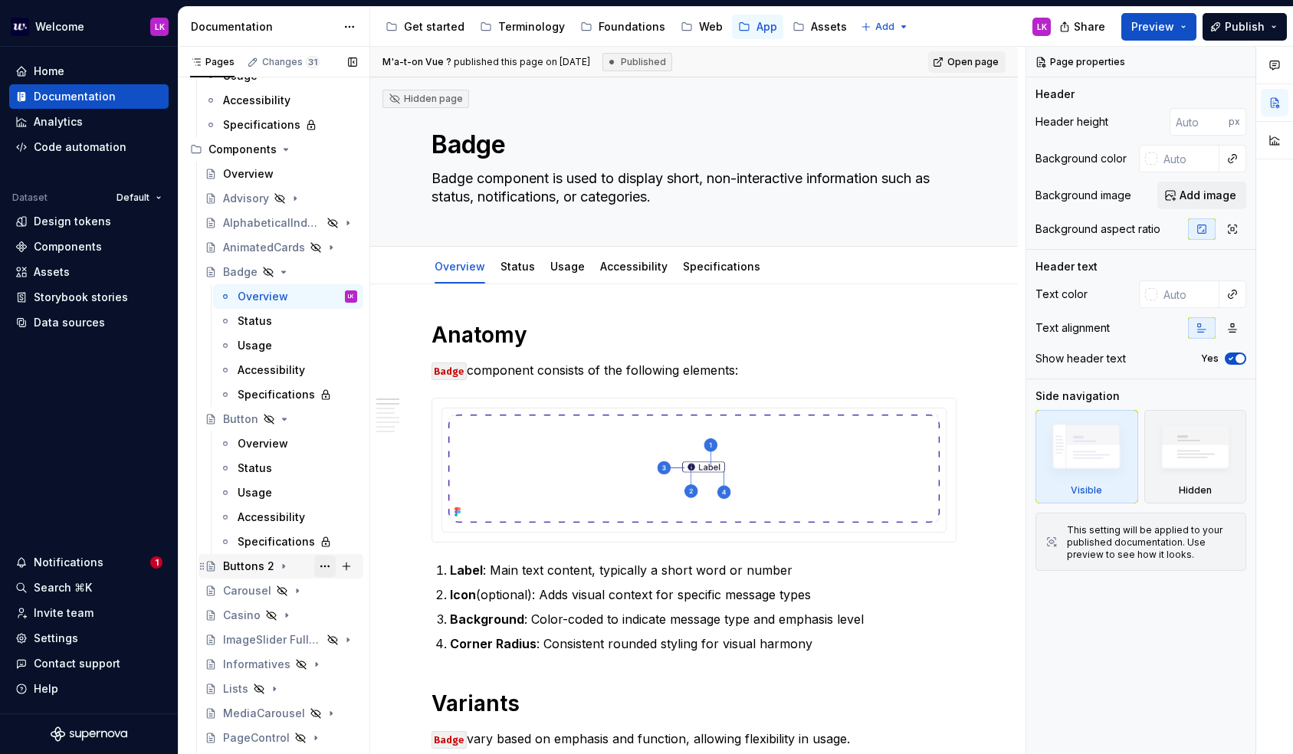
click at [321, 569] on button "Page tree" at bounding box center [324, 566] width 21 height 21
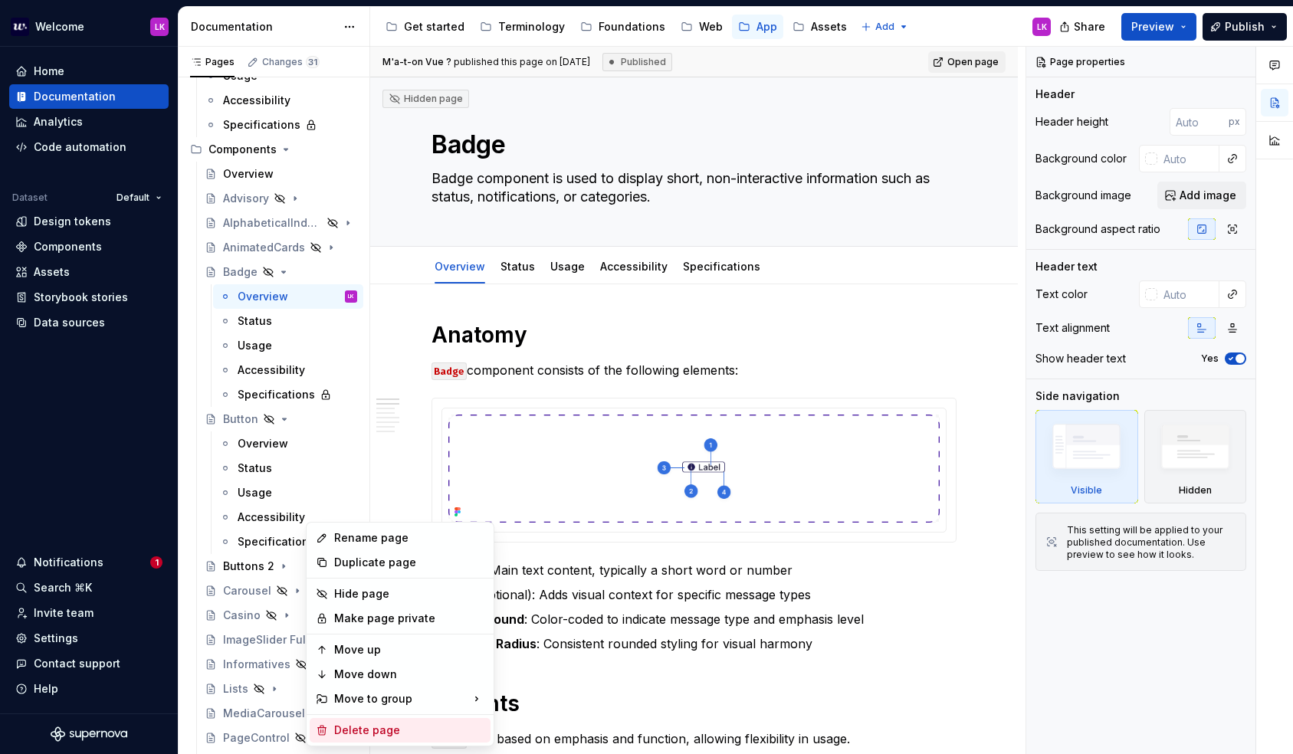
click at [379, 728] on div "Delete page" at bounding box center [409, 730] width 150 height 15
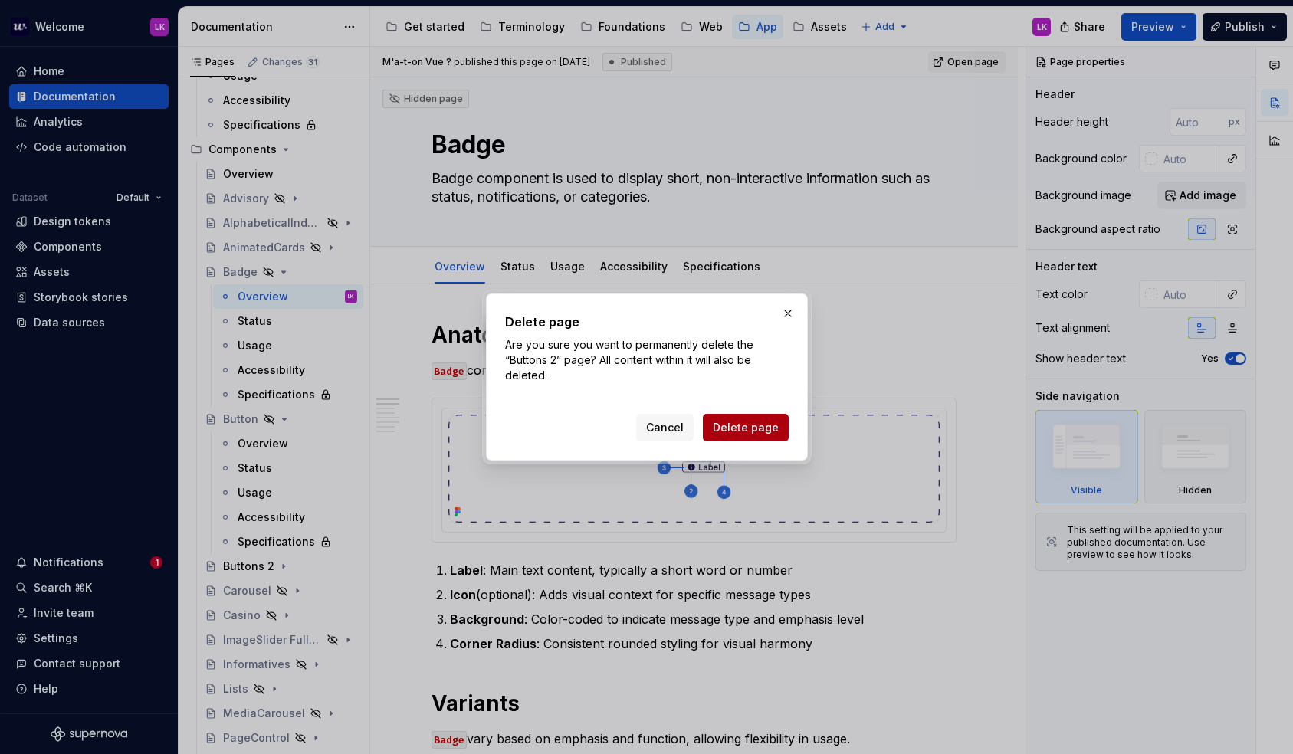
click at [729, 429] on span "Delete page" at bounding box center [746, 427] width 66 height 15
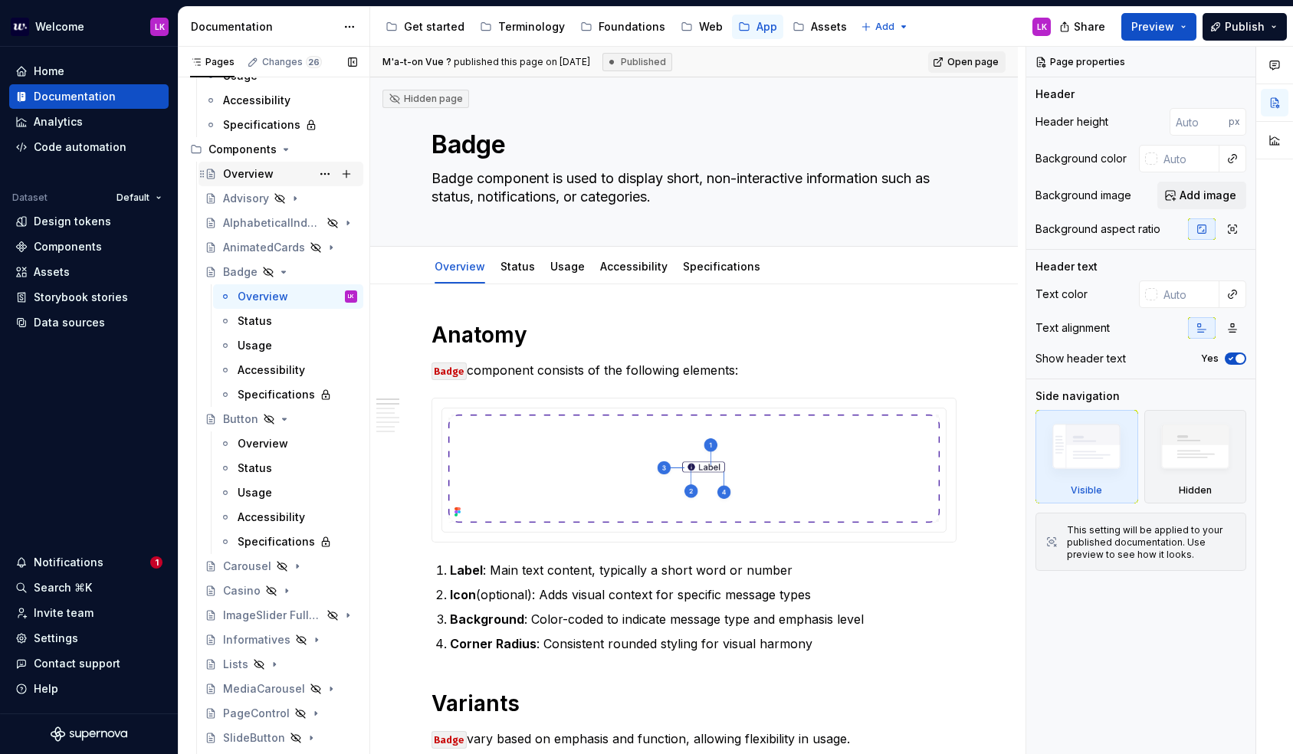
click at [283, 172] on div "Overview" at bounding box center [290, 173] width 134 height 21
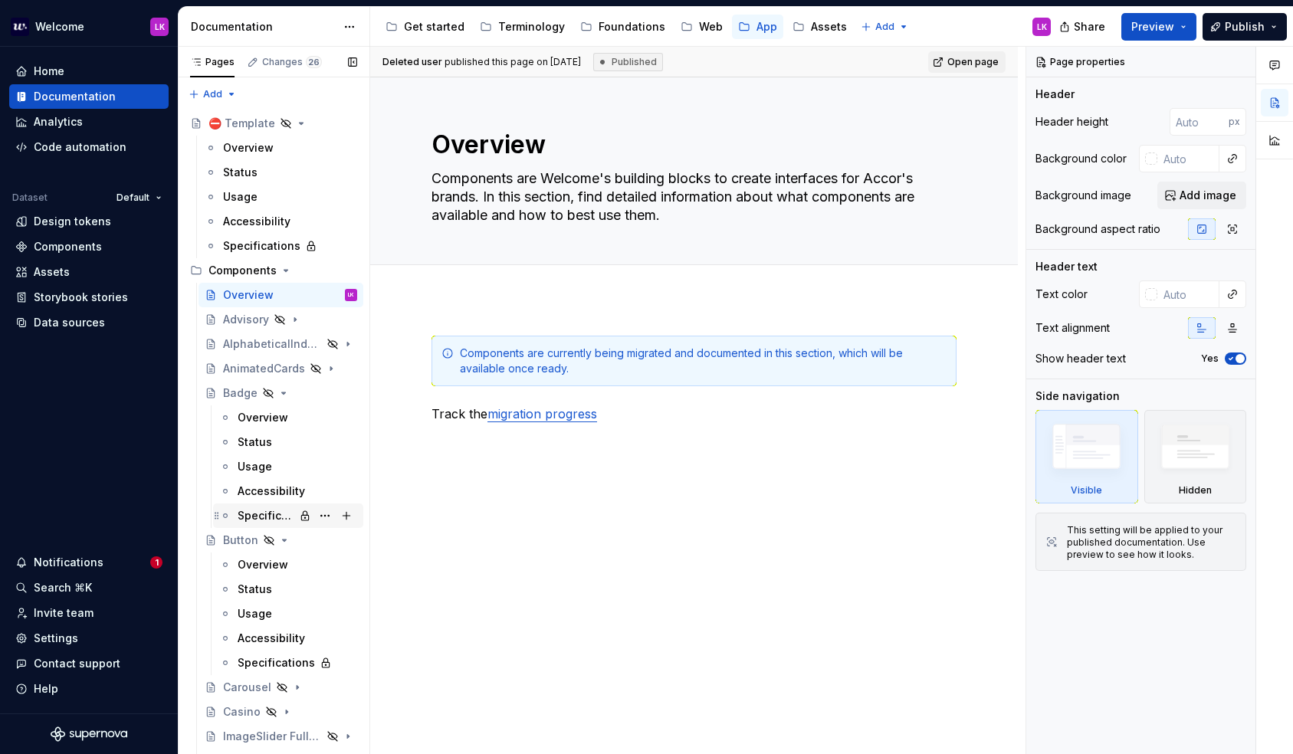
click at [262, 520] on div "Specifications" at bounding box center [266, 515] width 57 height 15
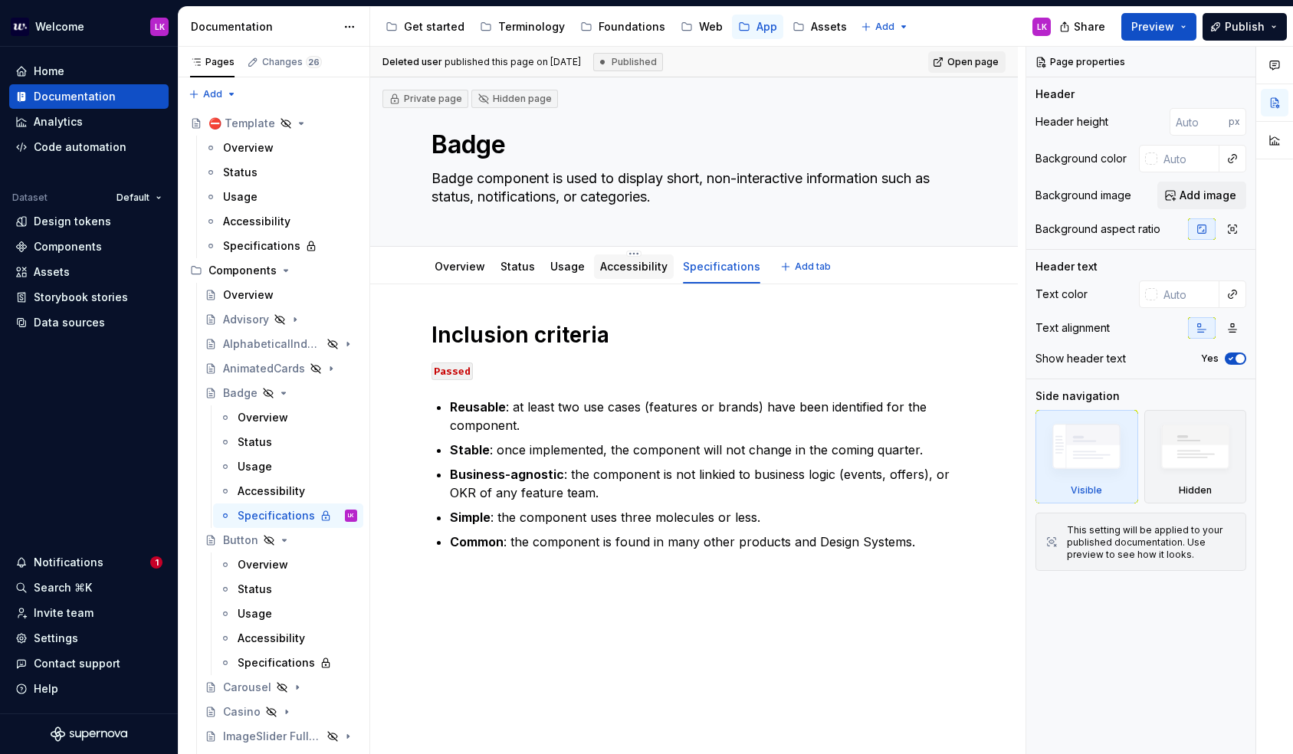
click at [623, 278] on div "Accessibility" at bounding box center [634, 267] width 80 height 25
click at [607, 275] on div "Accessibility" at bounding box center [633, 267] width 67 height 18
click at [607, 267] on link "Accessibility" at bounding box center [633, 266] width 67 height 13
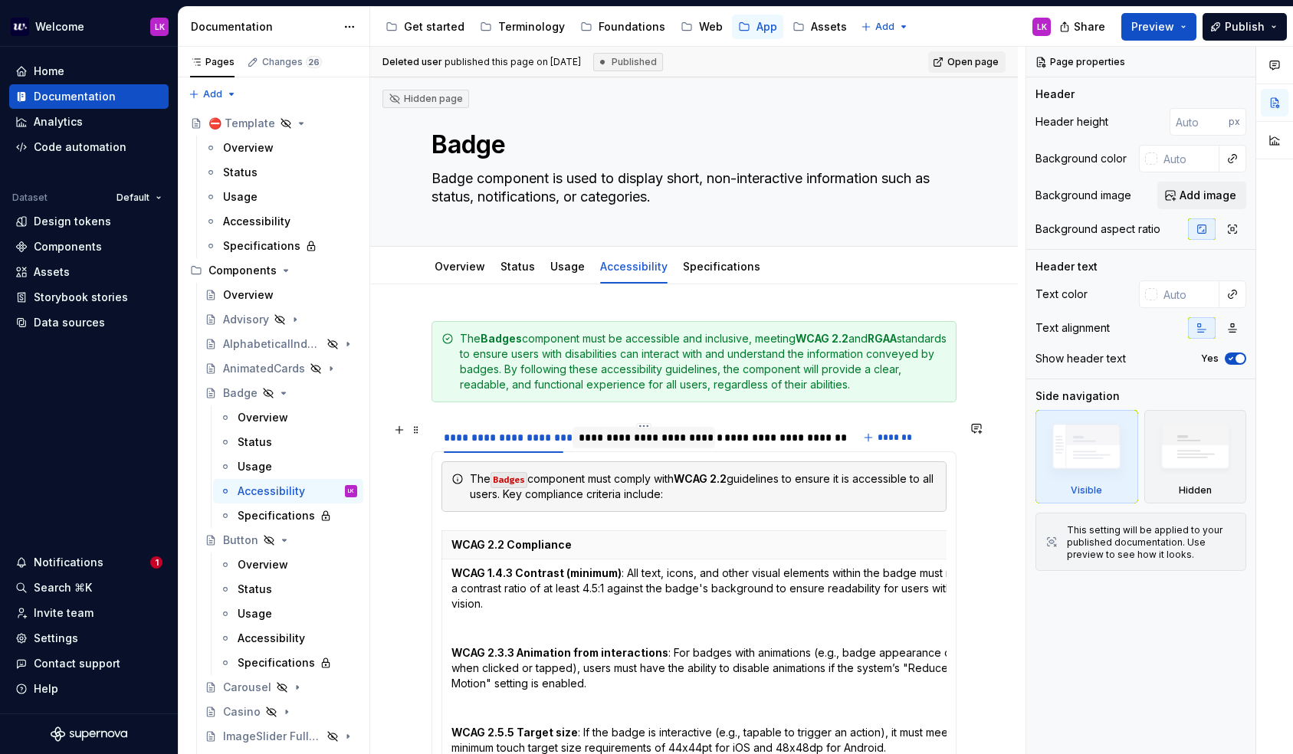
click at [599, 442] on div "**********" at bounding box center [644, 437] width 130 height 15
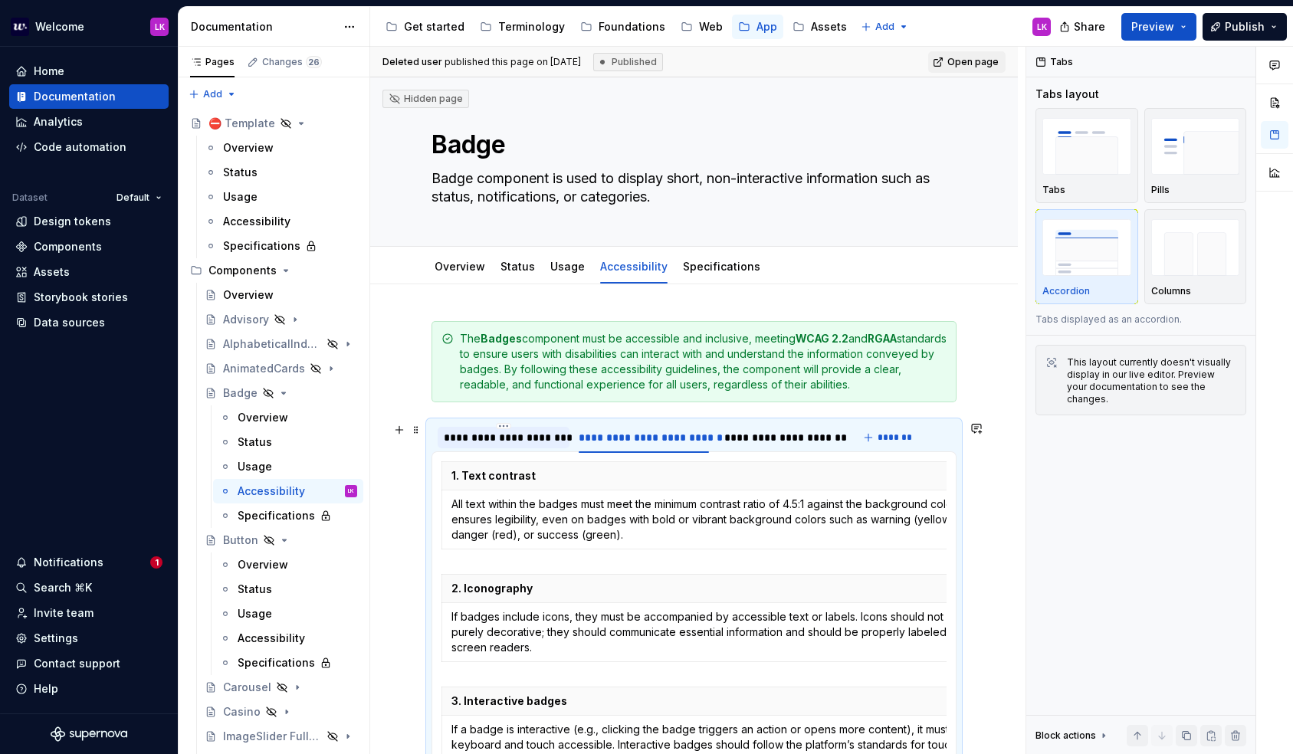
click at [511, 439] on div "**********" at bounding box center [504, 437] width 120 height 15
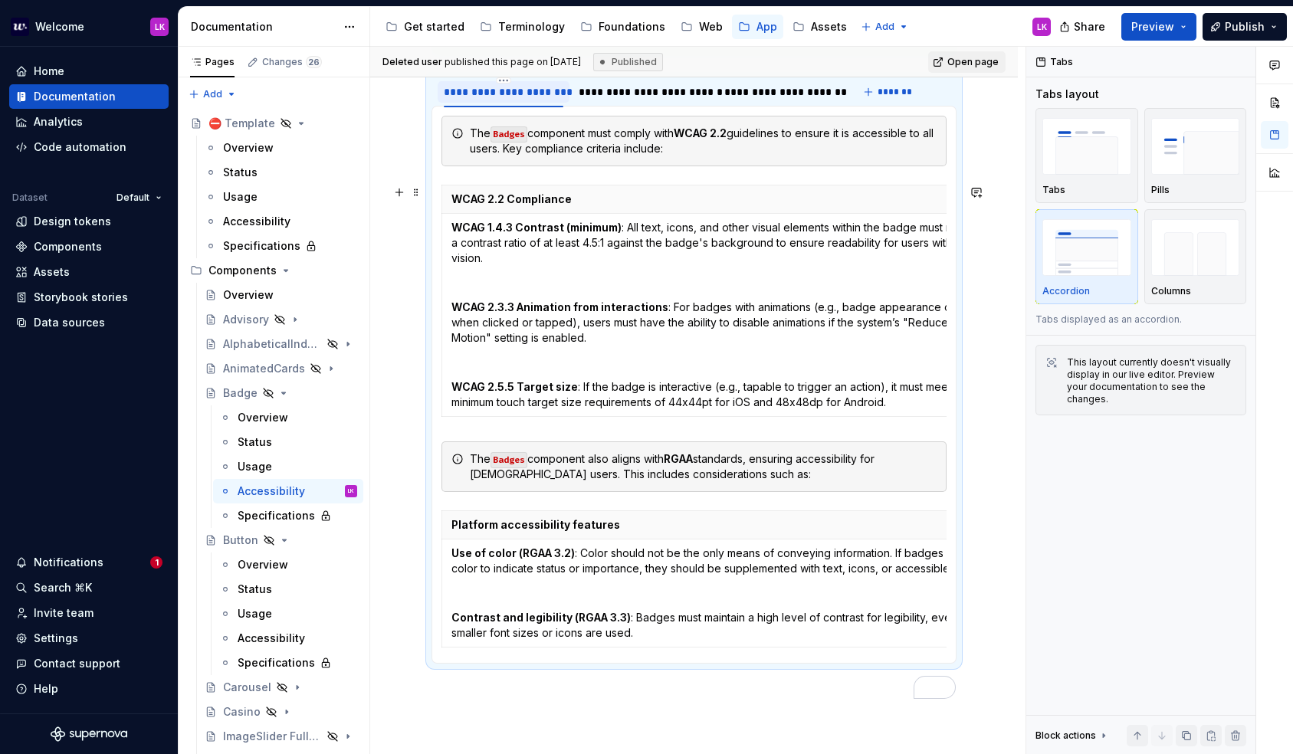
scroll to position [401, 0]
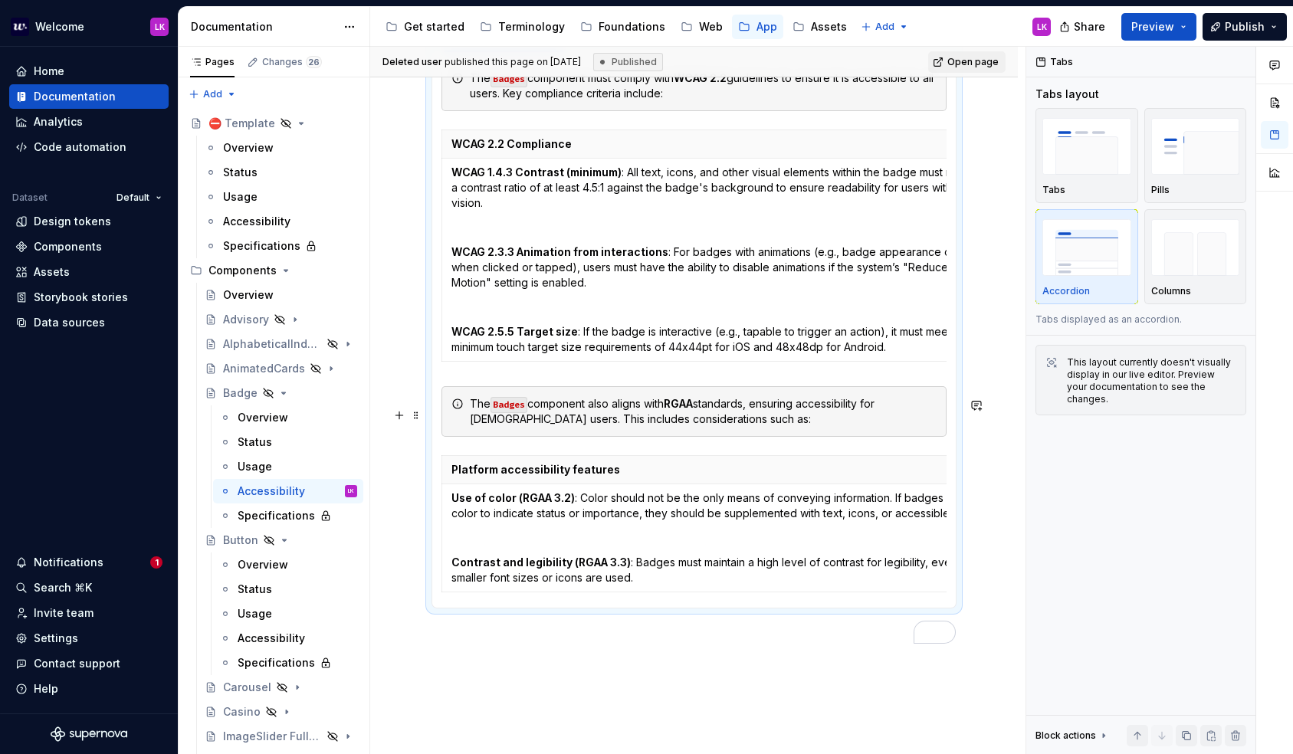
click at [501, 425] on div "The Badges component also aligns with RGAA standards, ensuring accessibility fo…" at bounding box center [703, 411] width 467 height 31
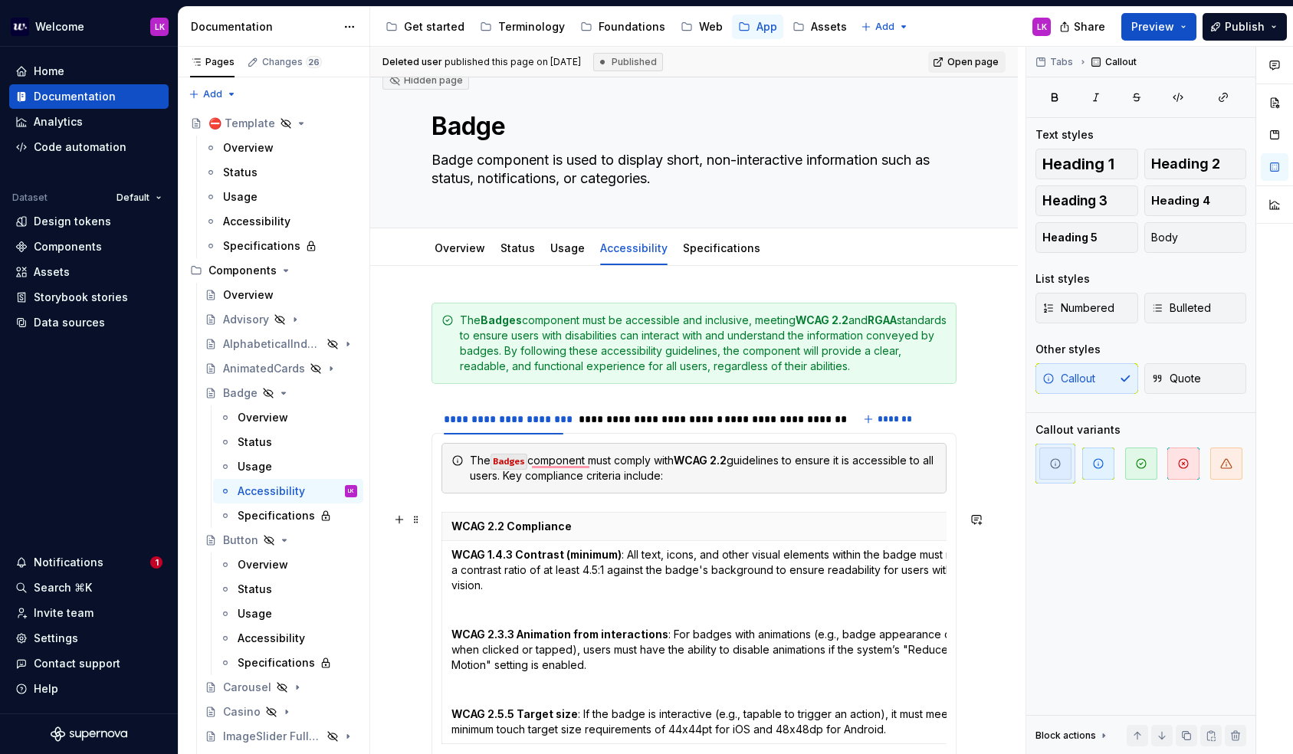
scroll to position [0, 0]
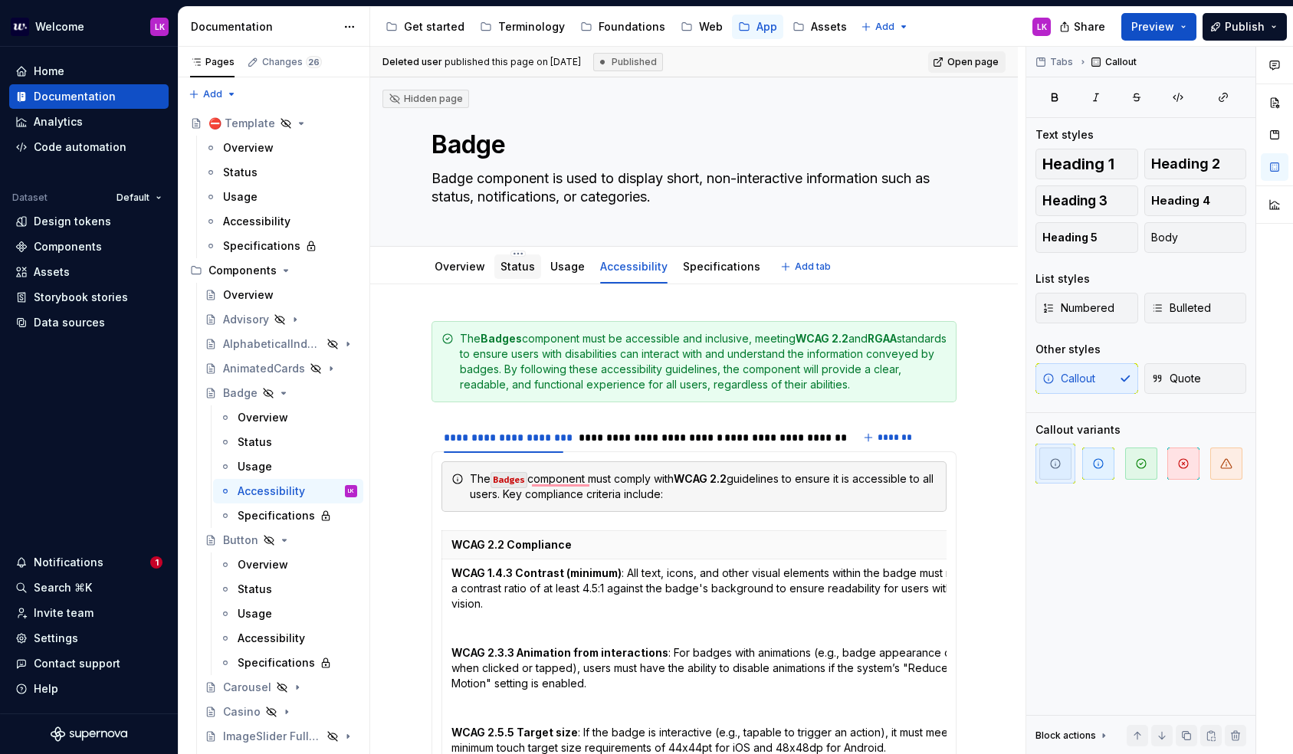
click at [504, 272] on link "Status" at bounding box center [518, 266] width 34 height 13
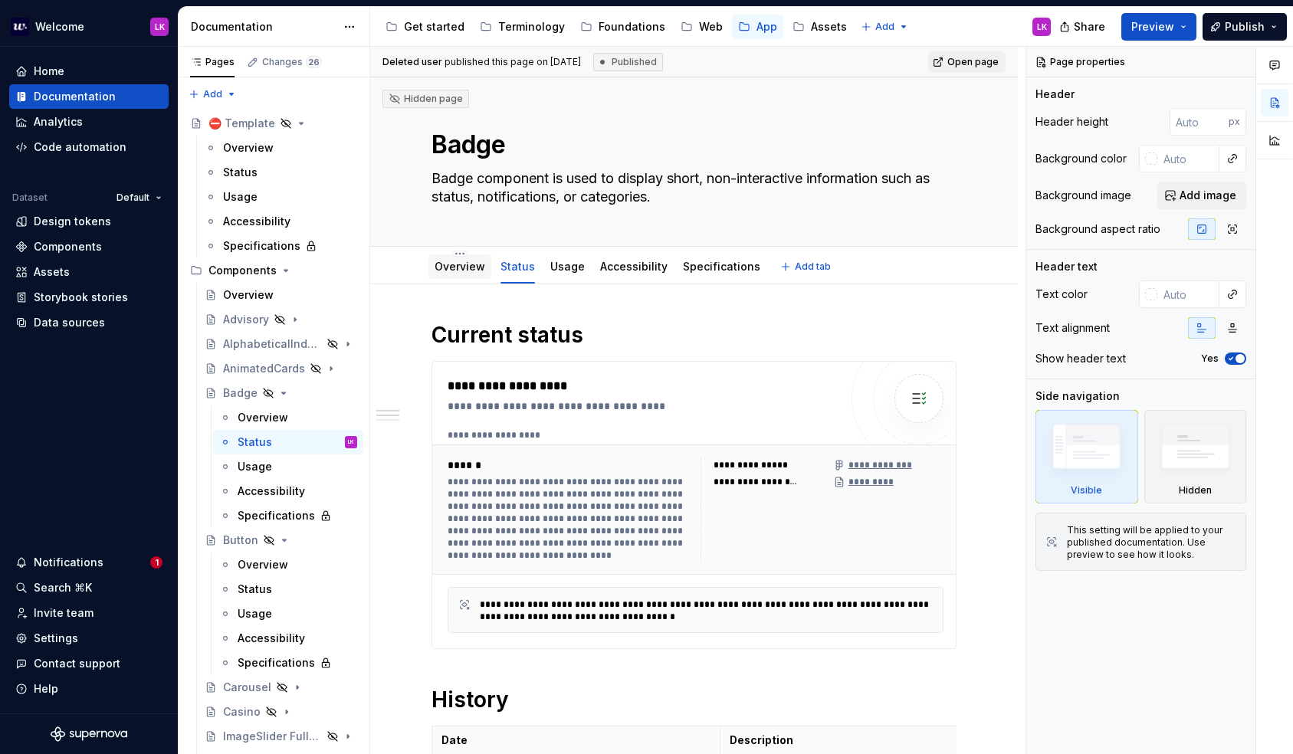
click at [477, 273] on div "Overview" at bounding box center [460, 266] width 51 height 15
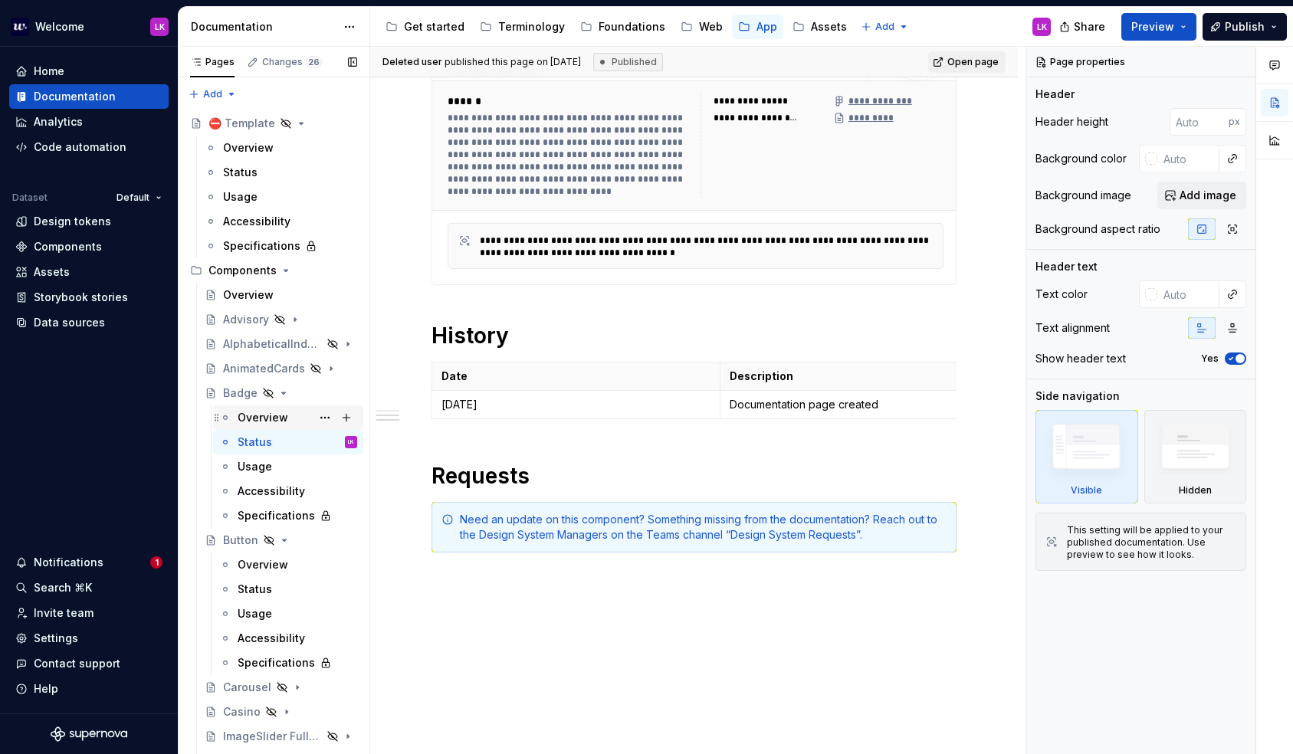
click at [293, 424] on div "Overview" at bounding box center [298, 417] width 120 height 21
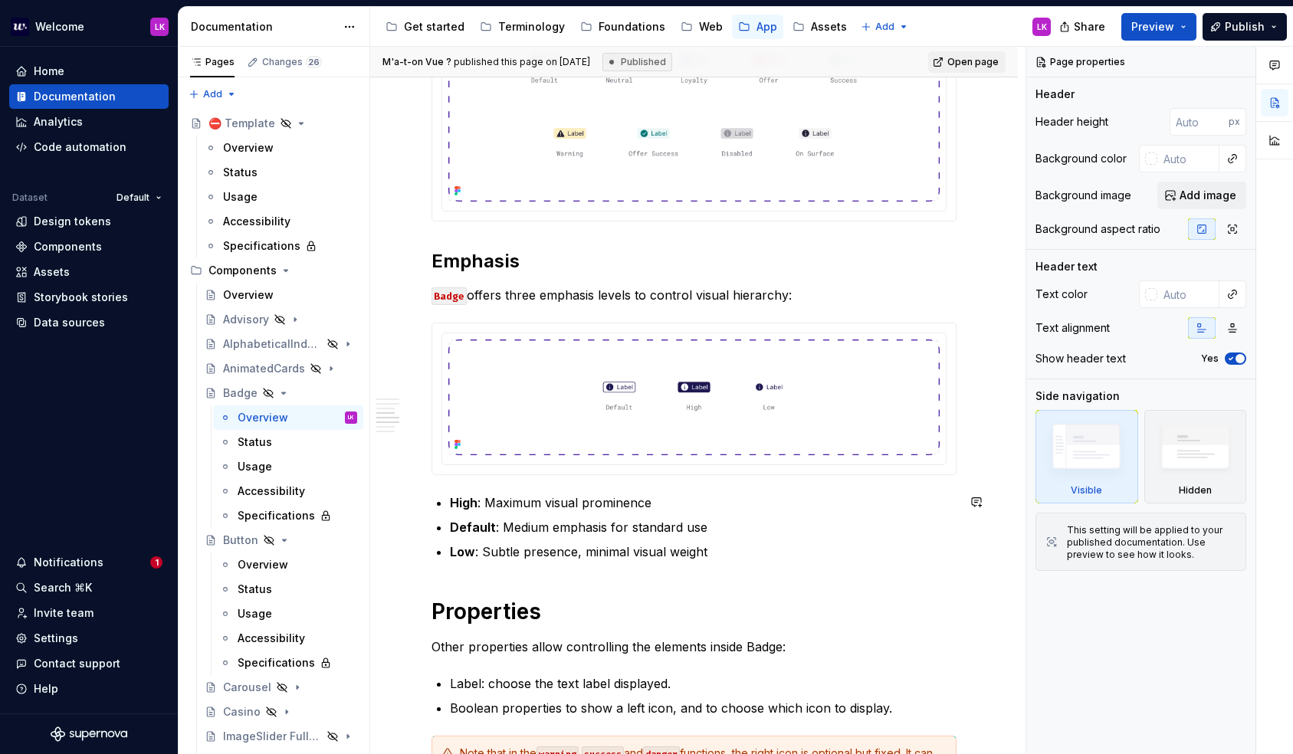
scroll to position [1127, 0]
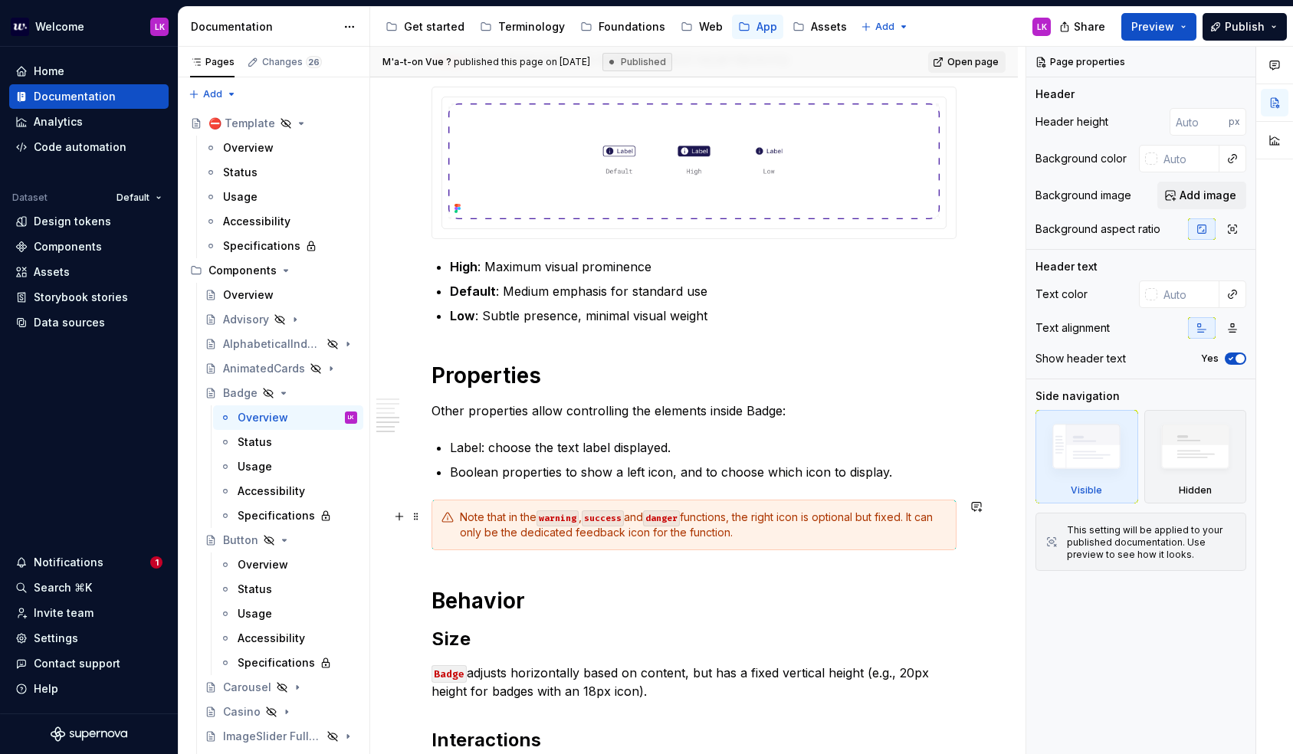
type textarea "*"
